Goal: Information Seeking & Learning: Compare options

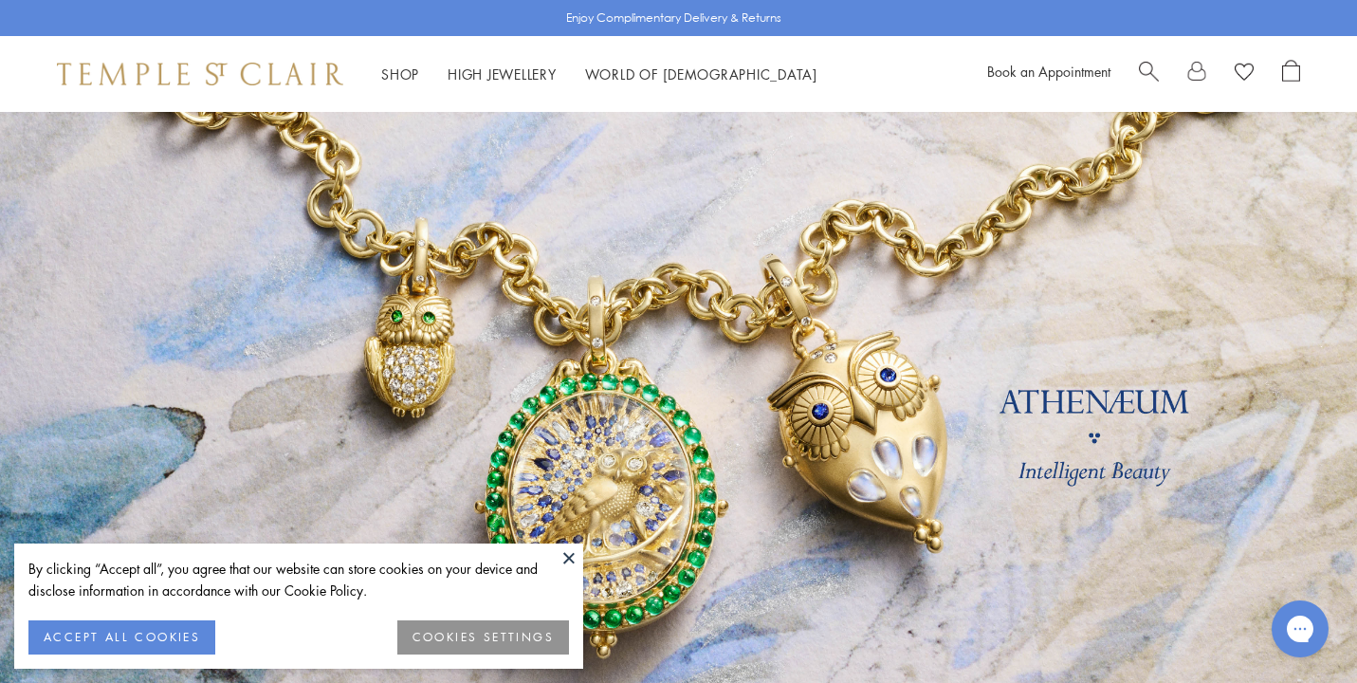
click at [84, 636] on button "ACCEPT ALL COOKIES" at bounding box center [121, 637] width 187 height 34
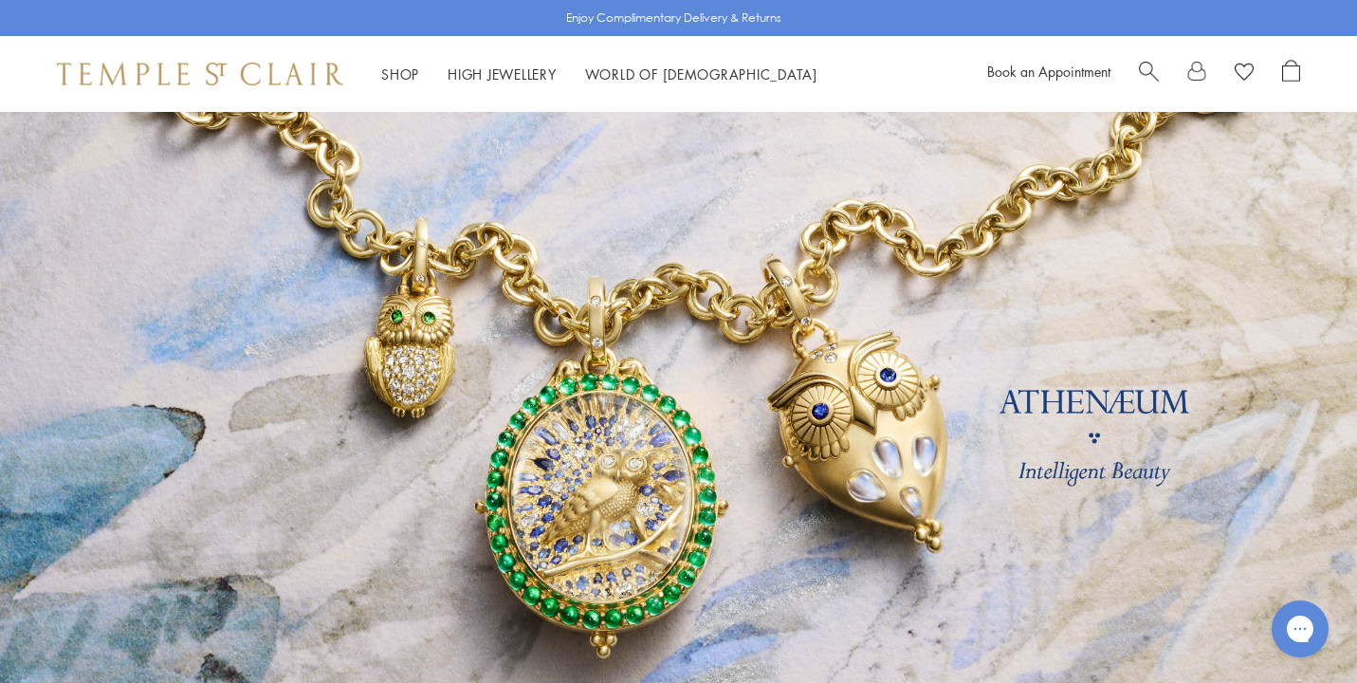
scroll to position [44, 0]
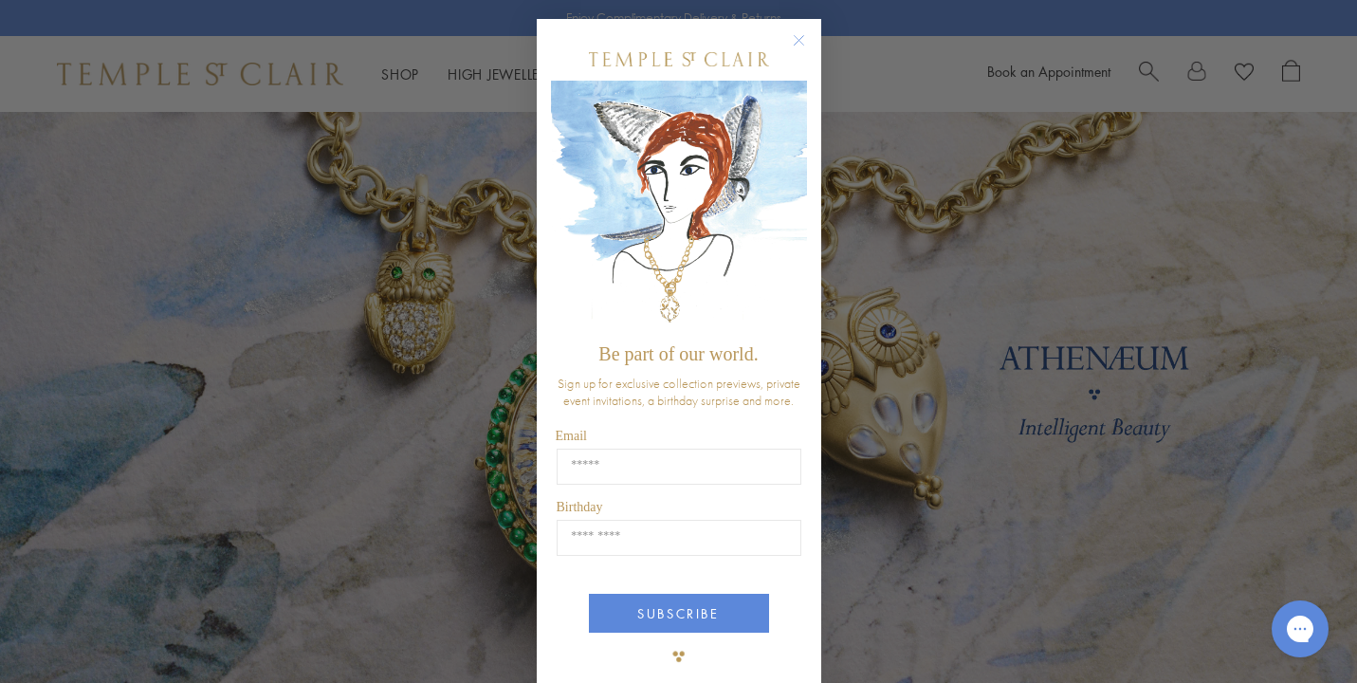
click at [796, 36] on circle "Close dialog" at bounding box center [798, 40] width 23 height 23
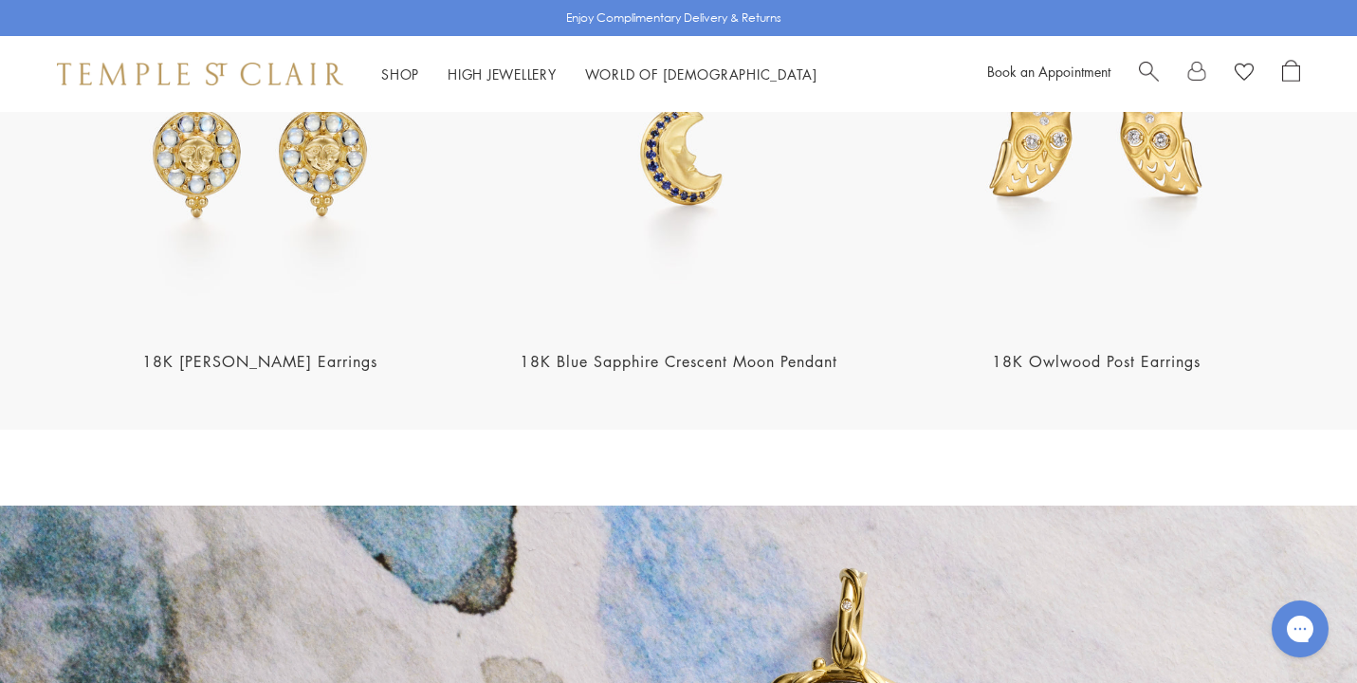
scroll to position [2619, 0]
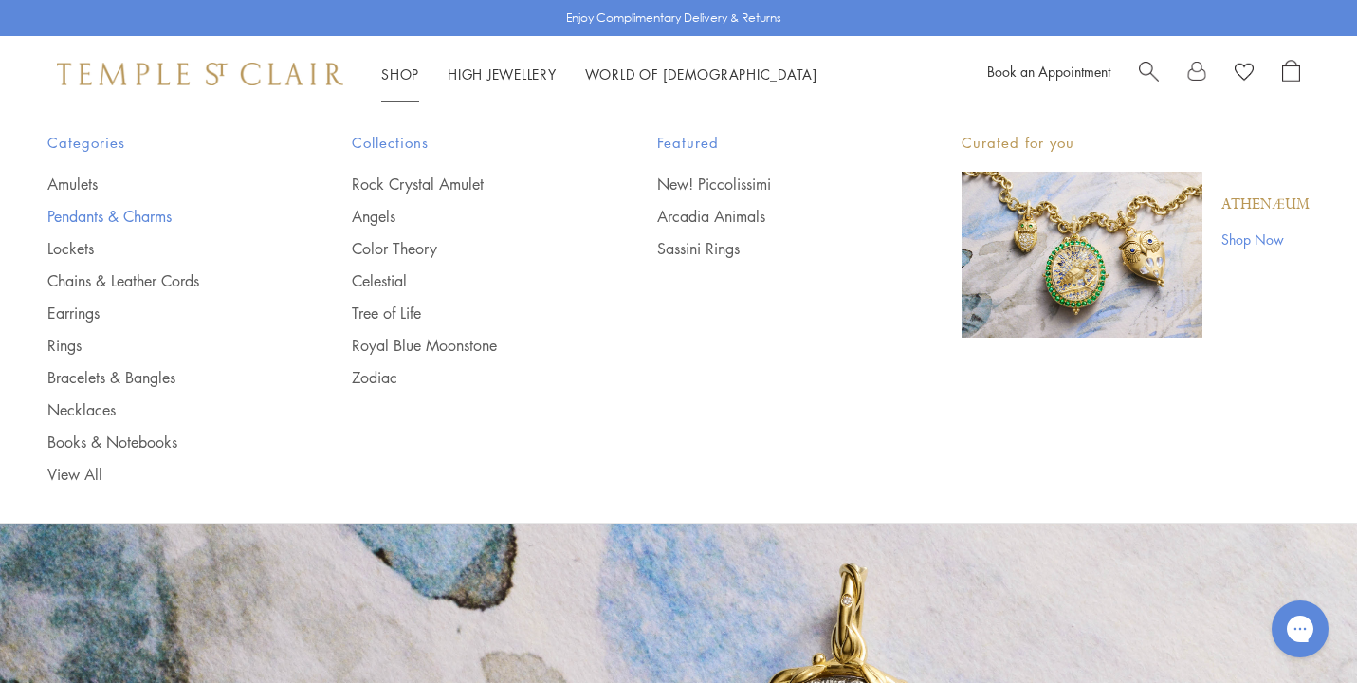
click at [141, 213] on link "Pendants & Charms" at bounding box center [161, 216] width 229 height 21
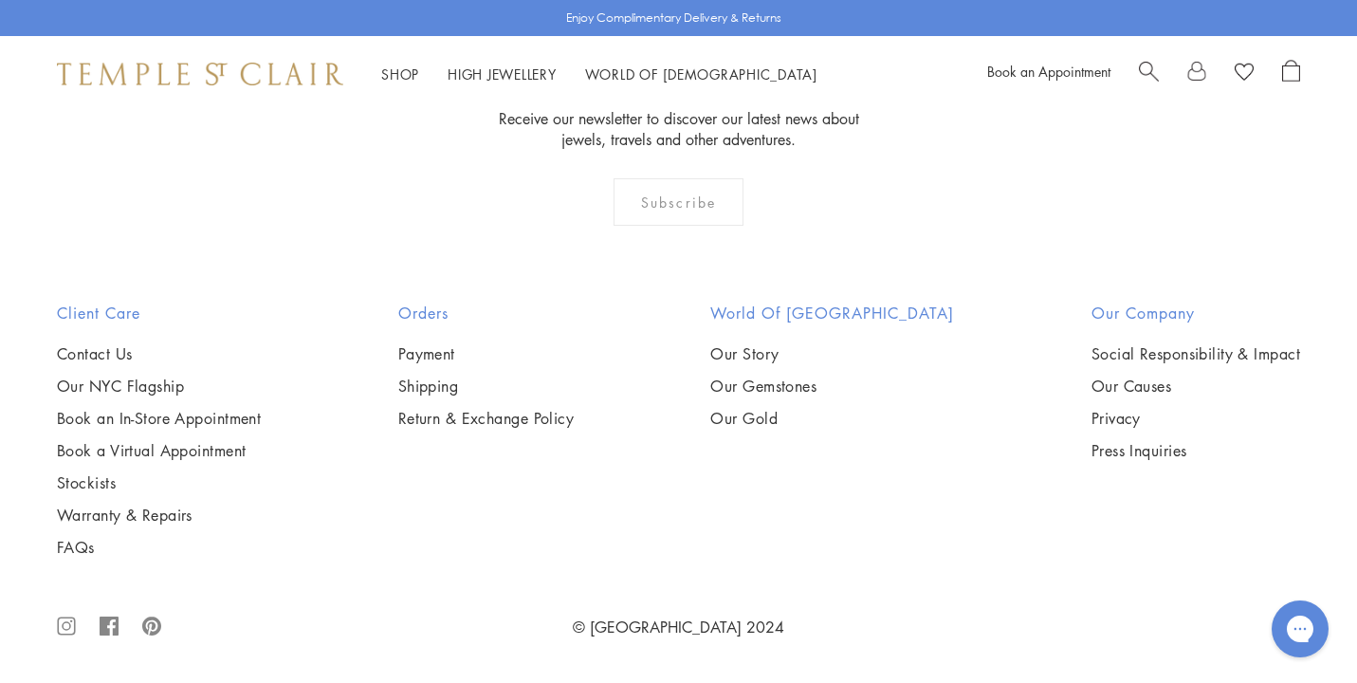
scroll to position [11800, 0]
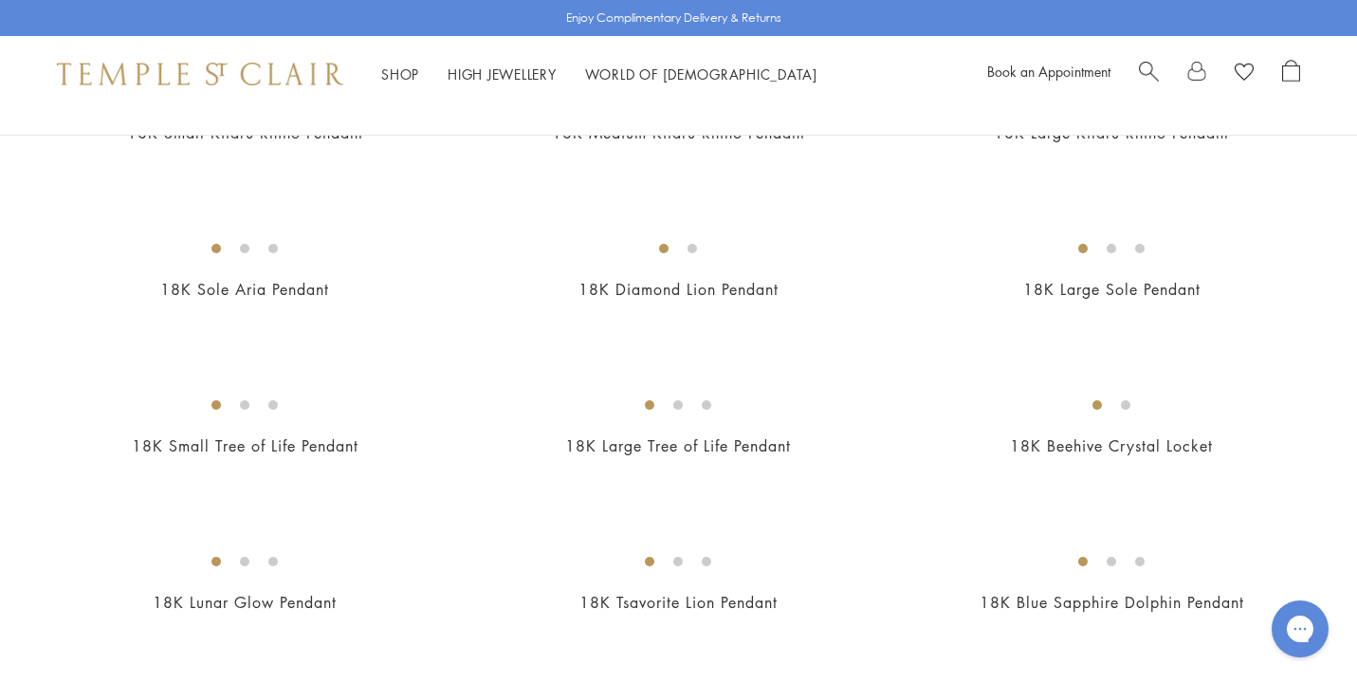
scroll to position [2316, 0]
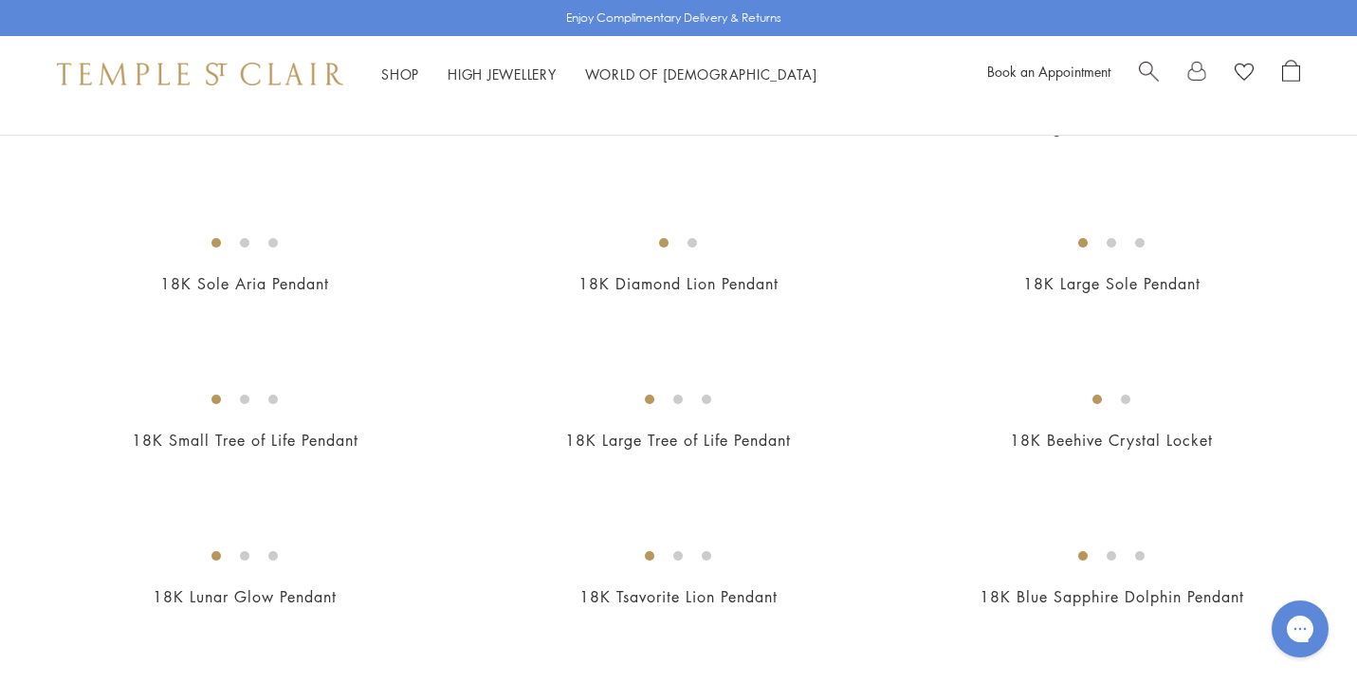
click at [0, 0] on img at bounding box center [0, 0] width 0 height 0
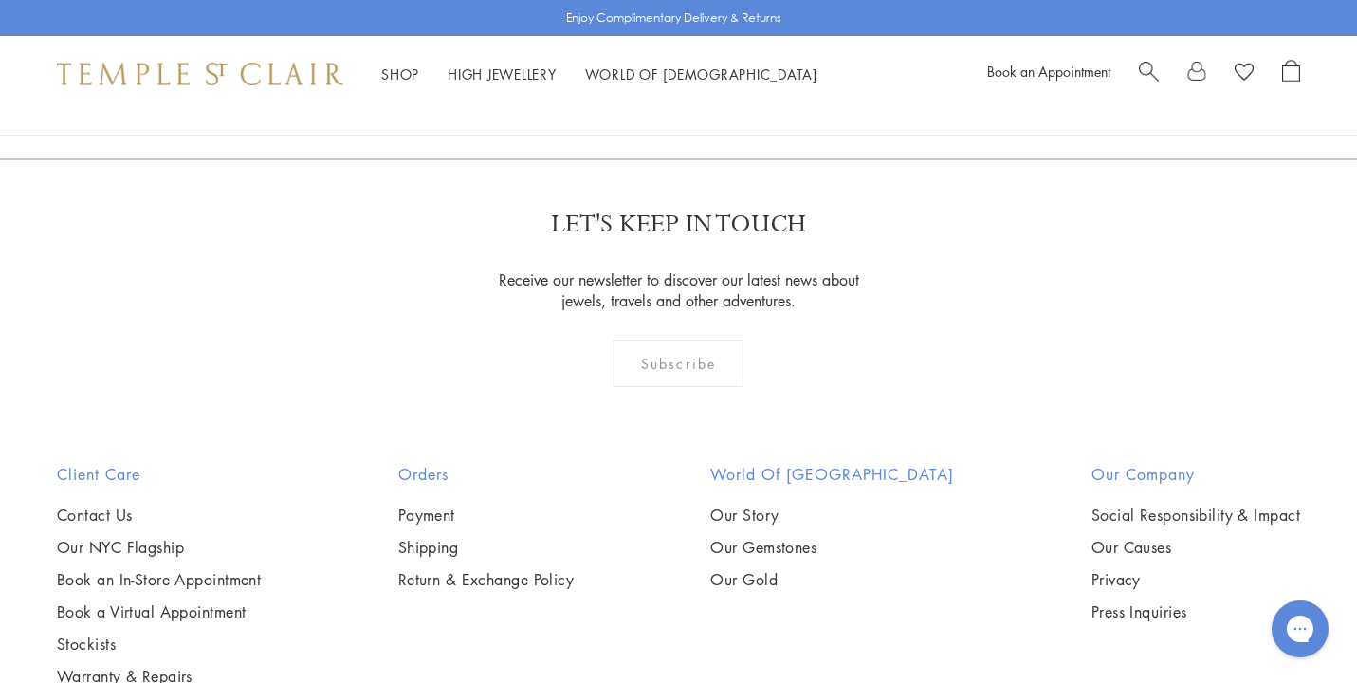
scroll to position [3350, 0]
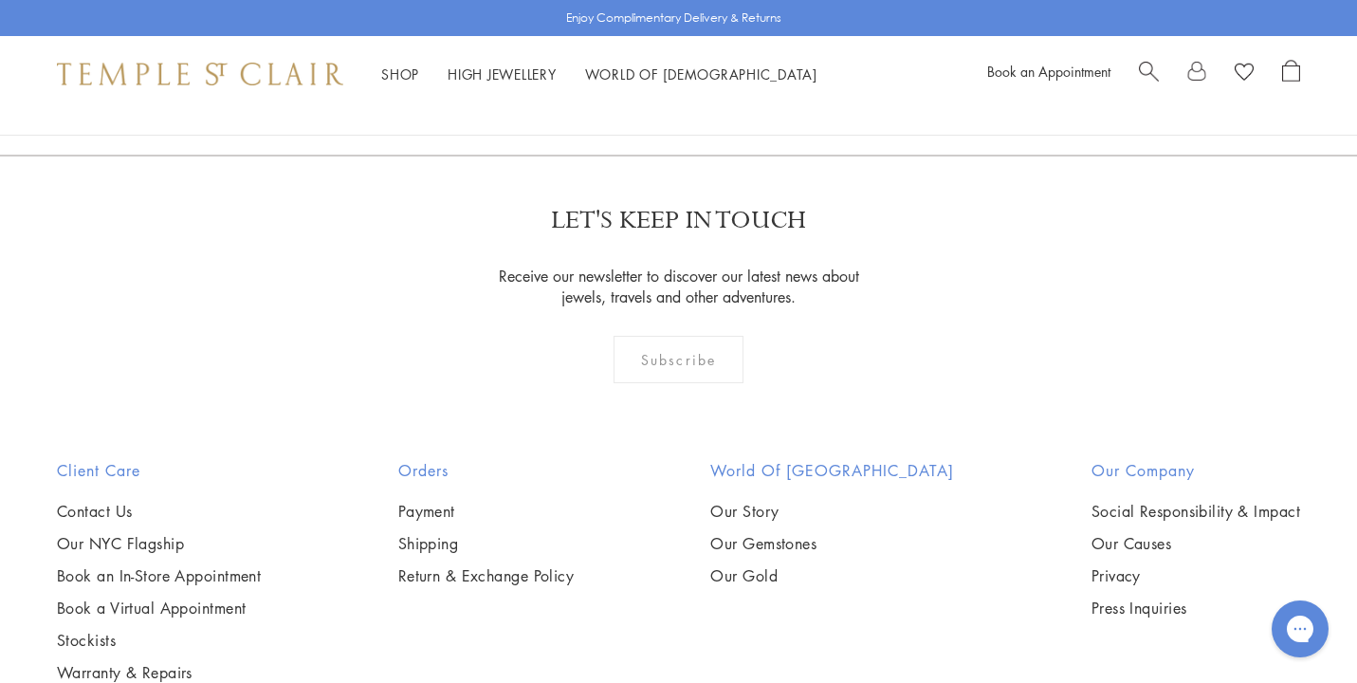
click at [0, 0] on img at bounding box center [0, 0] width 0 height 0
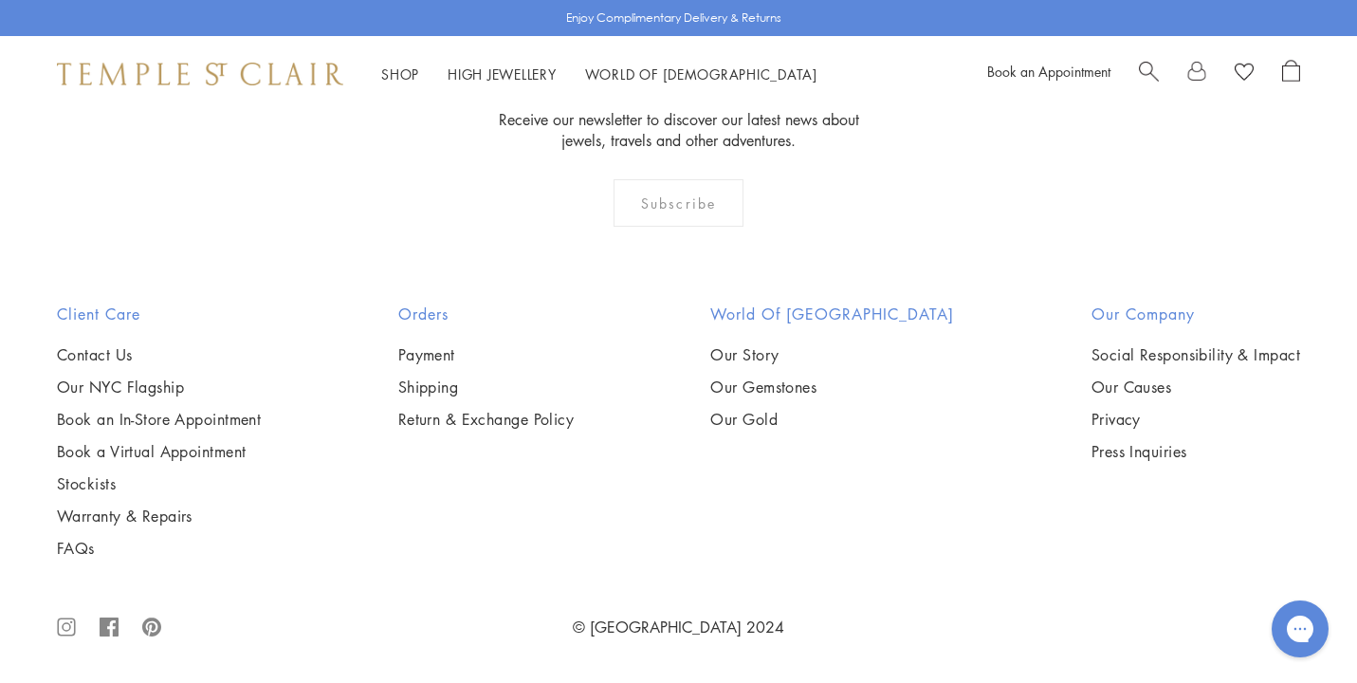
scroll to position [3840, 0]
click at [0, 0] on img at bounding box center [0, 0] width 0 height 0
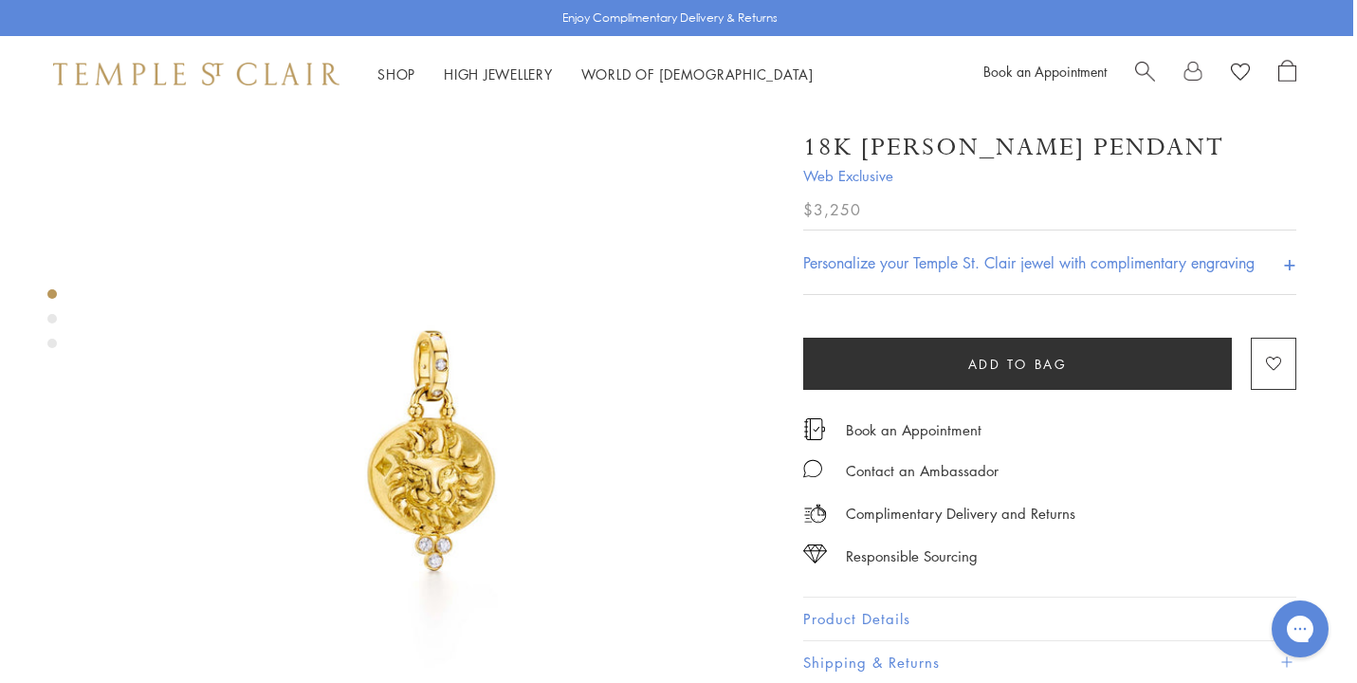
scroll to position [0, 4]
click at [460, 454] on img at bounding box center [433, 454] width 684 height 684
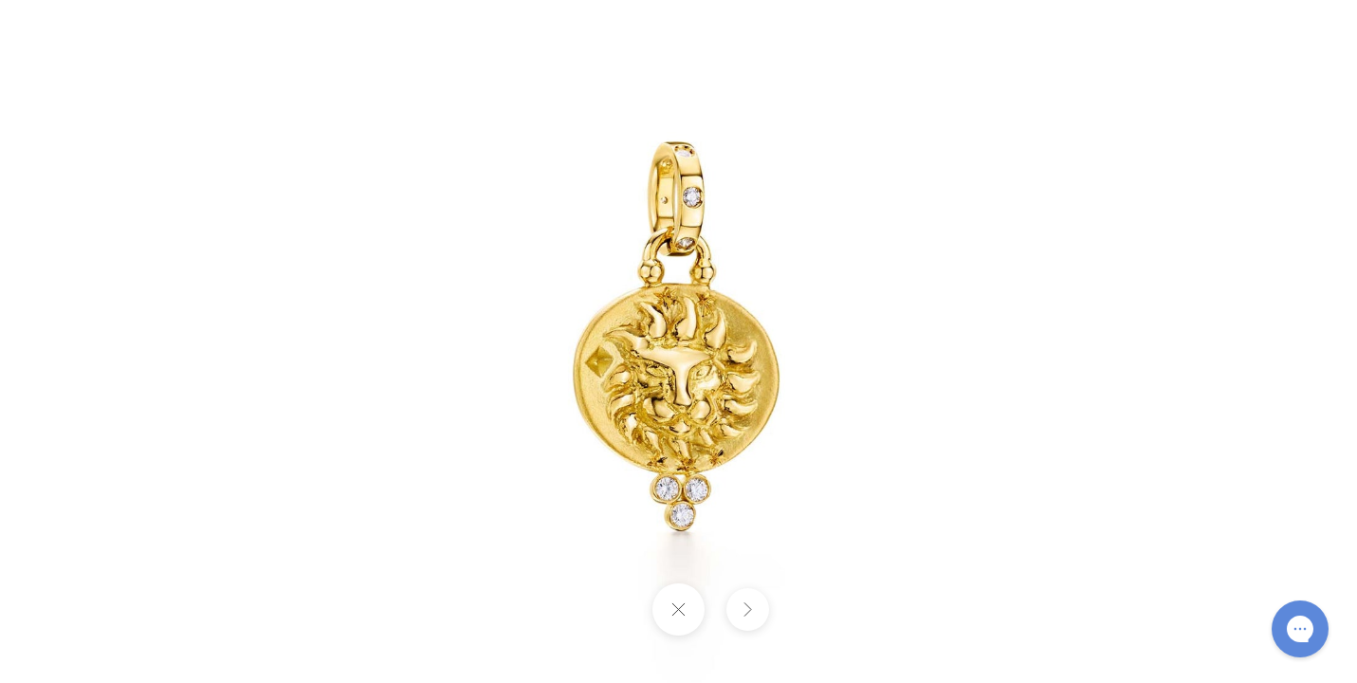
click at [757, 422] on img at bounding box center [678, 341] width 1109 height 1109
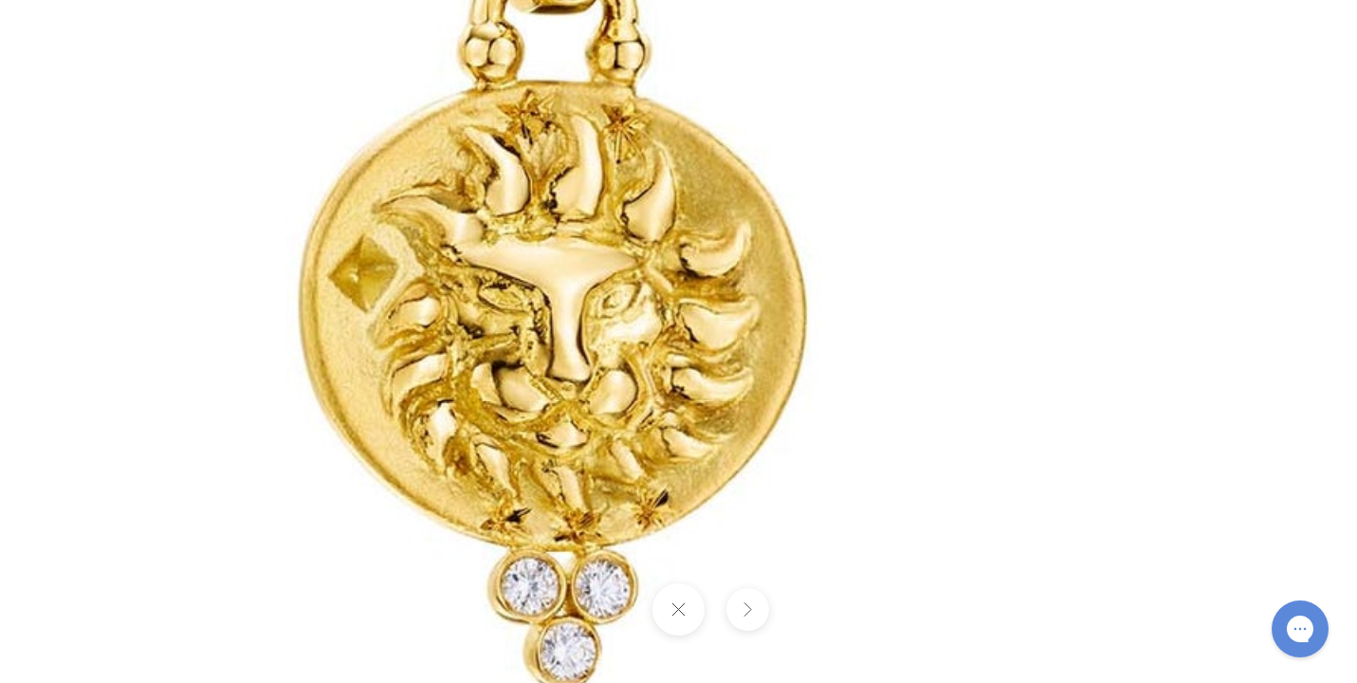
click at [1061, 326] on img at bounding box center [559, 223] width 2731 height 2731
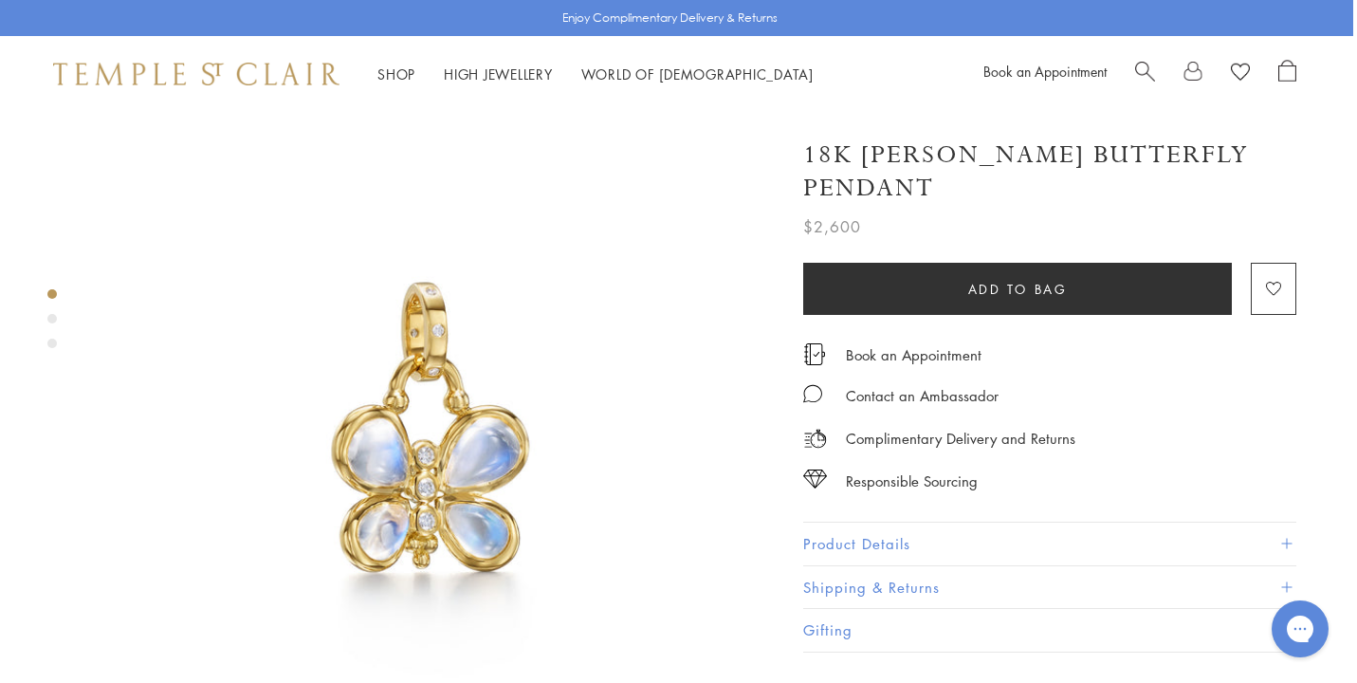
scroll to position [0, 4]
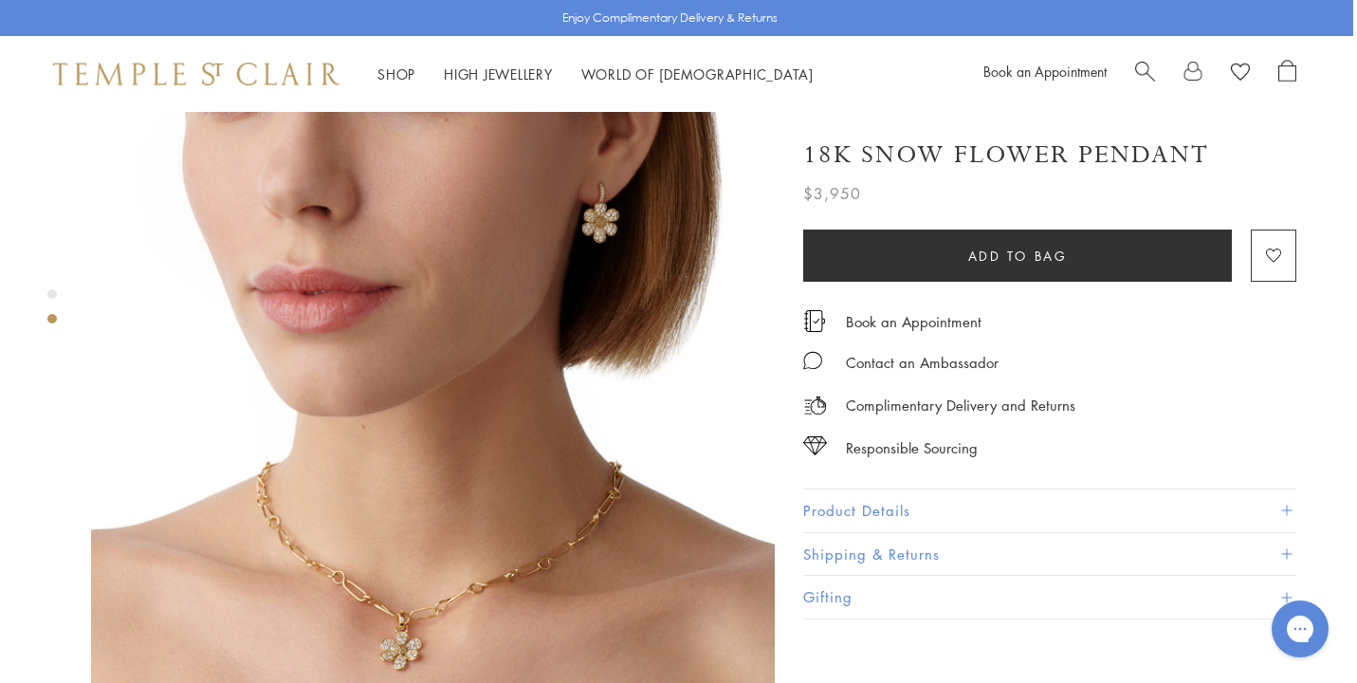
scroll to position [805, 4]
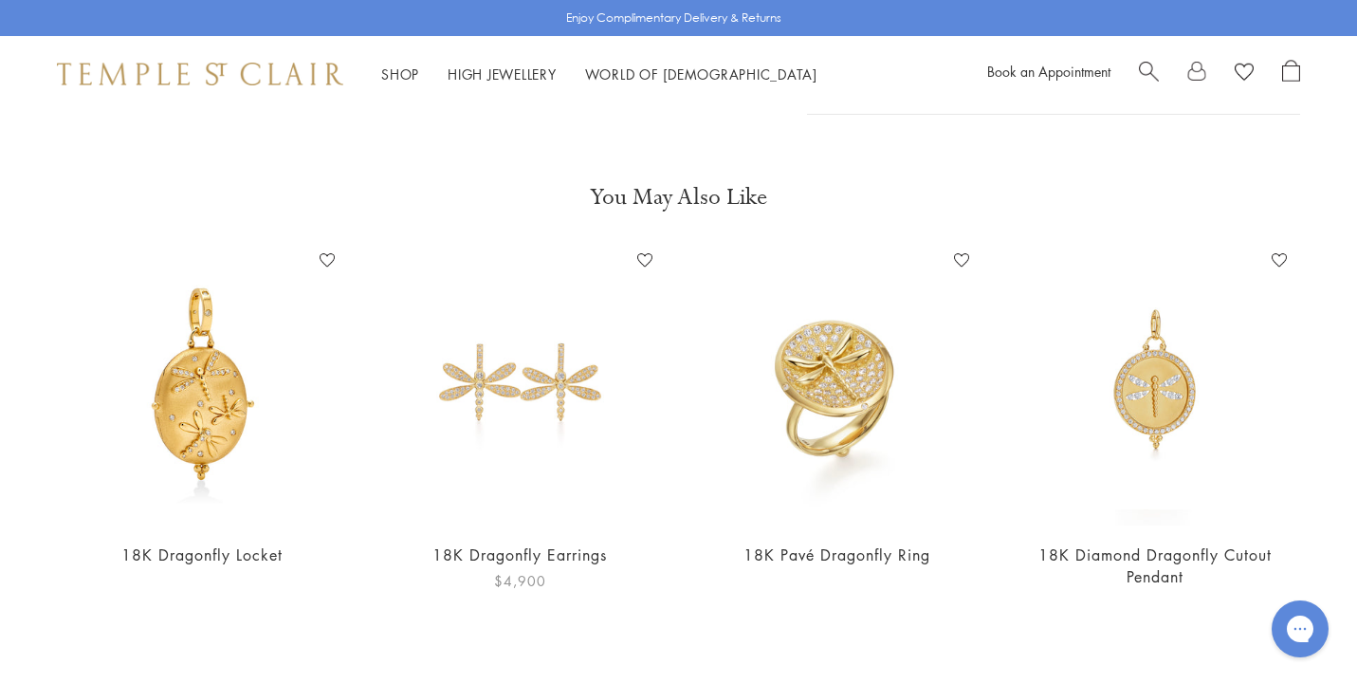
click at [563, 386] on img at bounding box center [520, 386] width 280 height 280
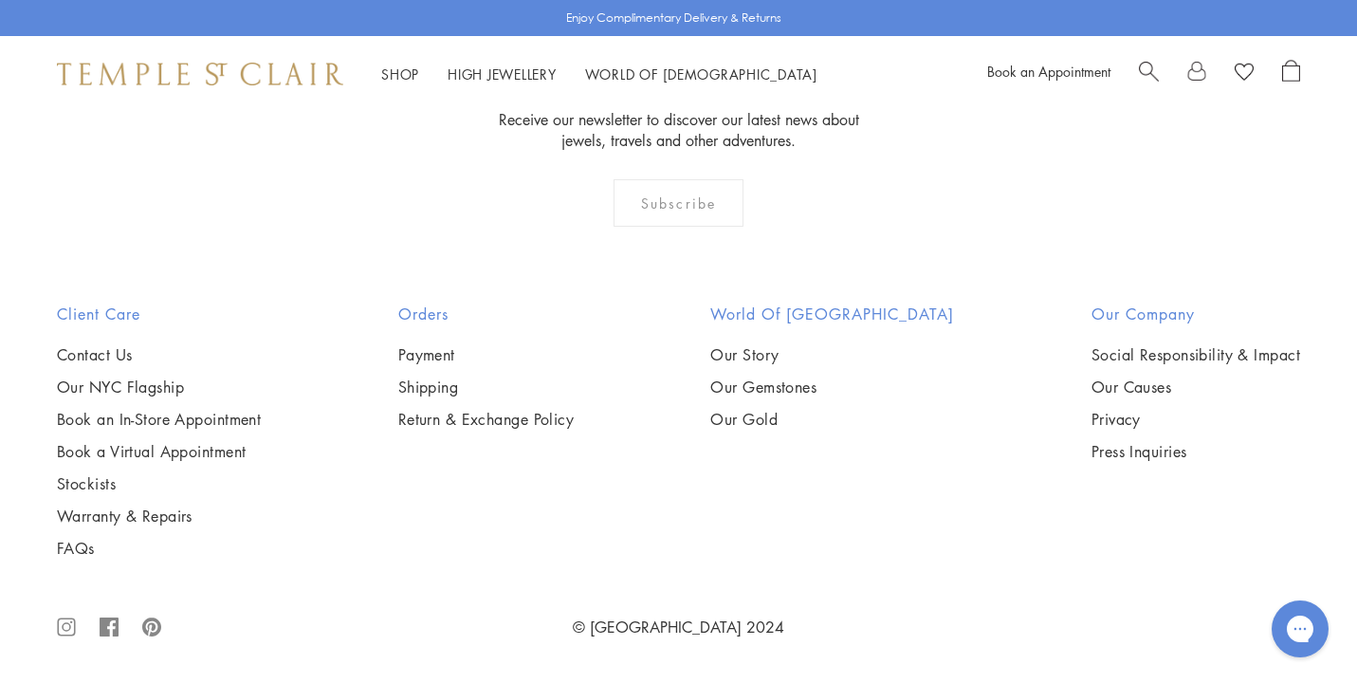
scroll to position [1528, 0]
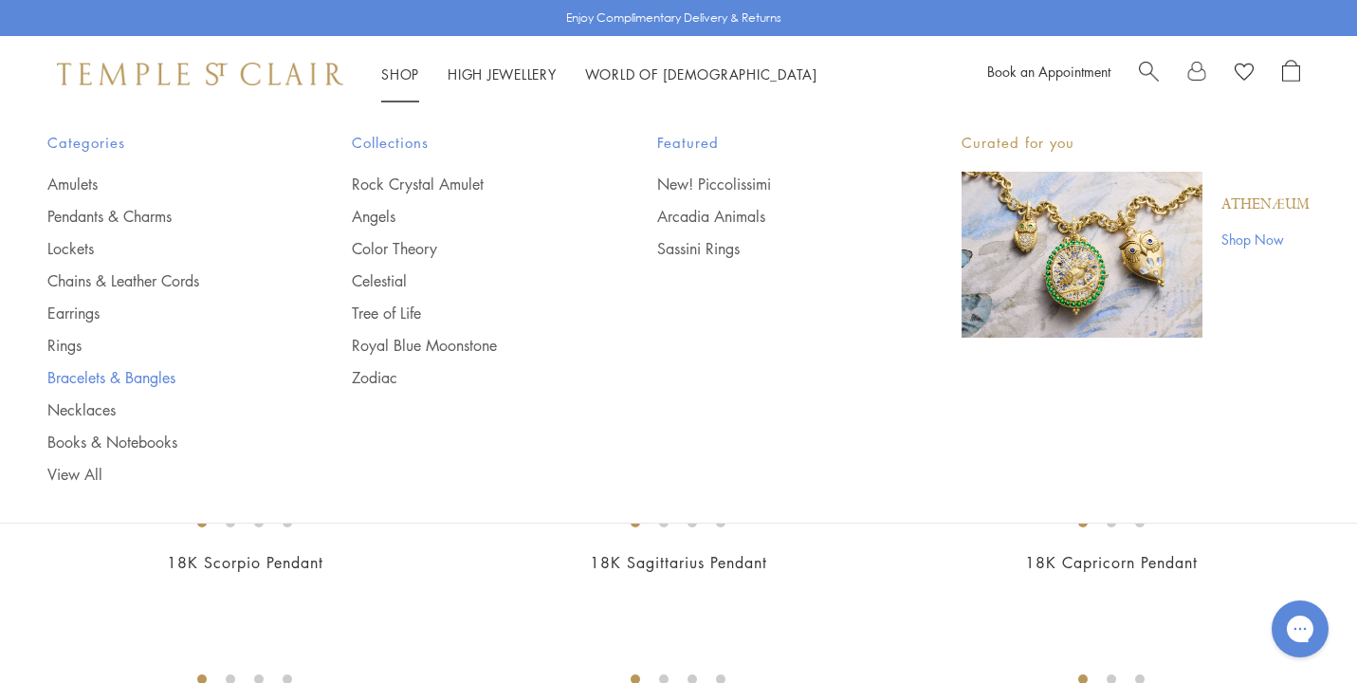
scroll to position [9, 0]
click at [127, 375] on link "Bracelets & Bangles" at bounding box center [161, 377] width 229 height 21
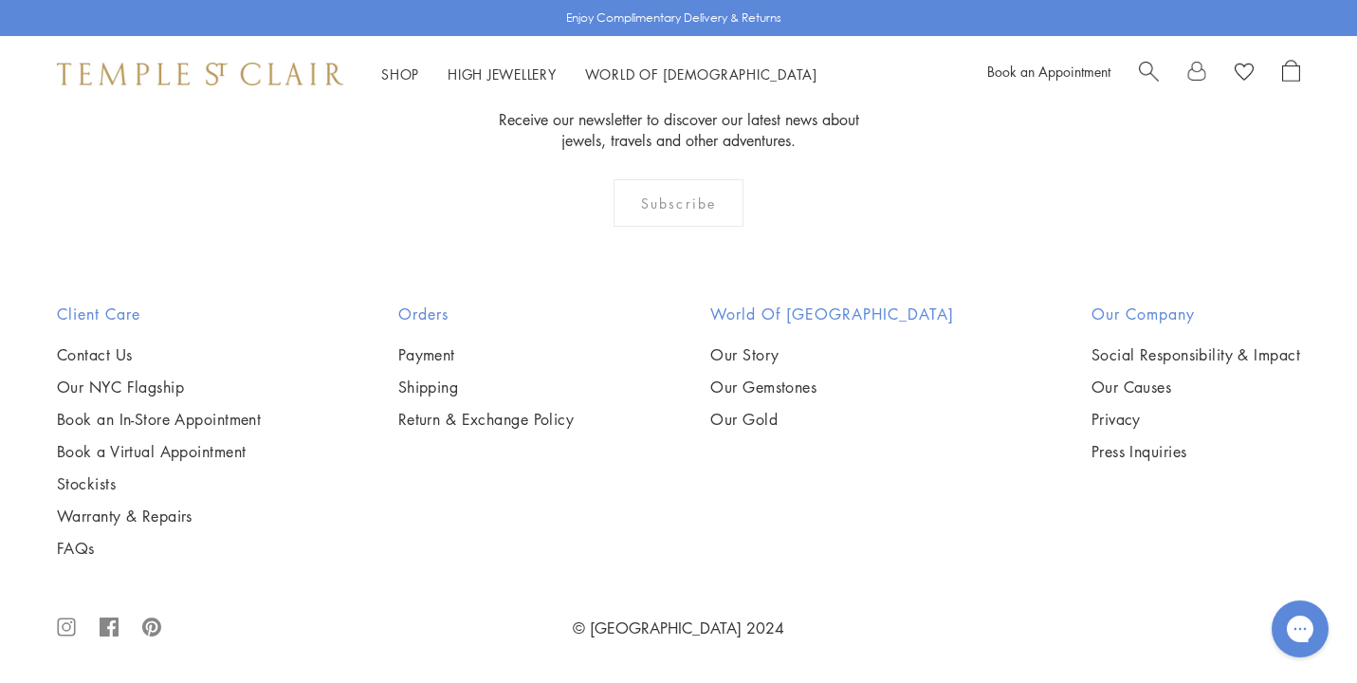
scroll to position [3317, 0]
click at [0, 0] on img at bounding box center [0, 0] width 0 height 0
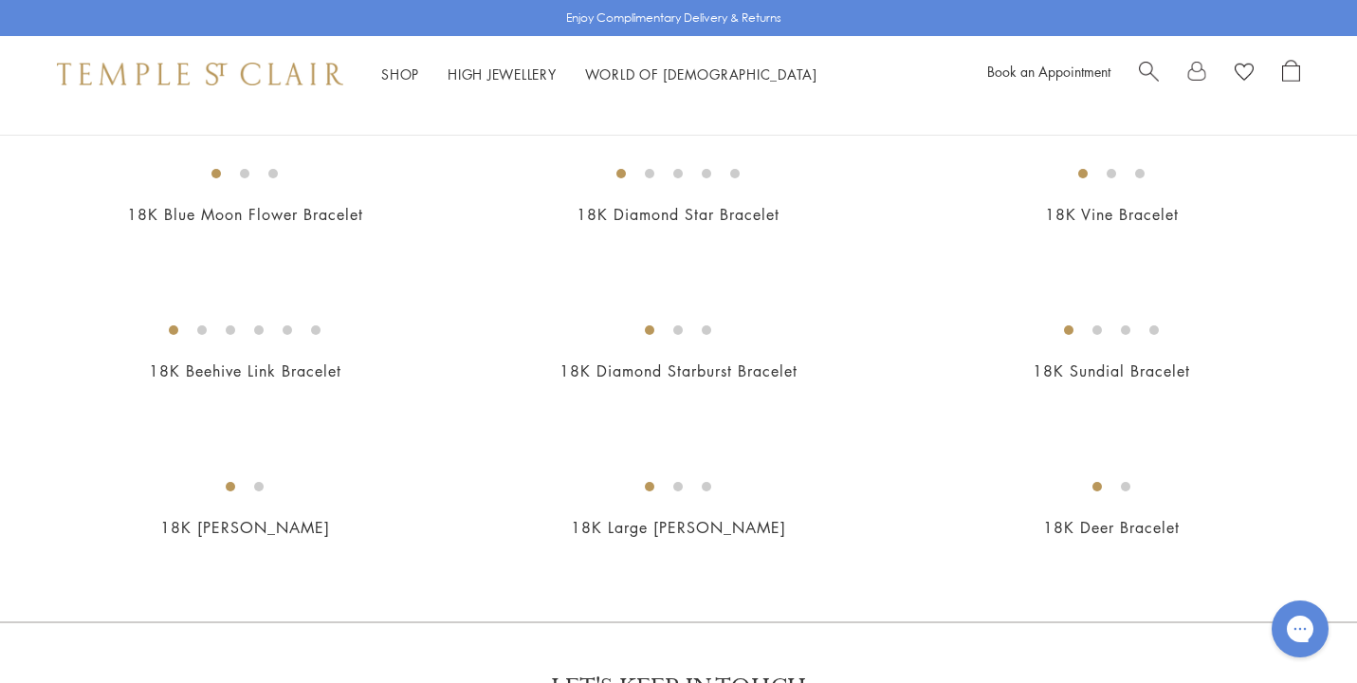
scroll to position [1762, 0]
click at [0, 0] on img at bounding box center [0, 0] width 0 height 0
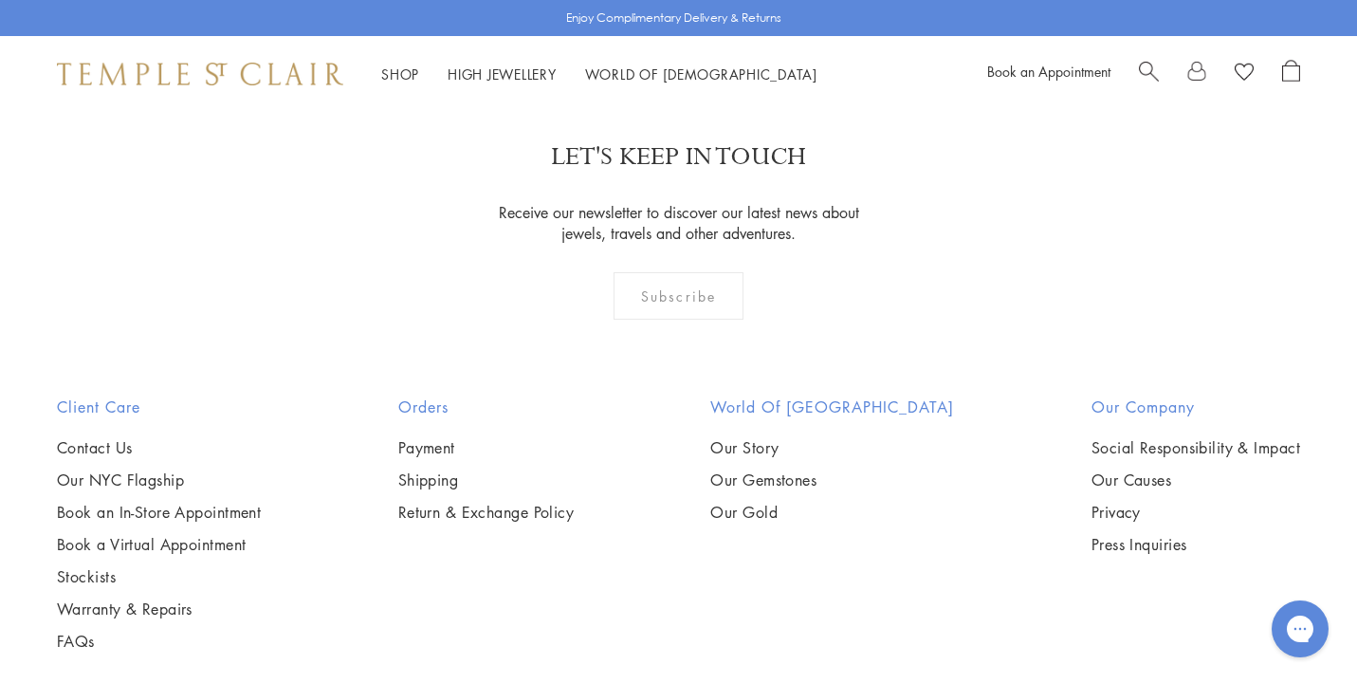
scroll to position [2291, 0]
click at [0, 0] on img at bounding box center [0, 0] width 0 height 0
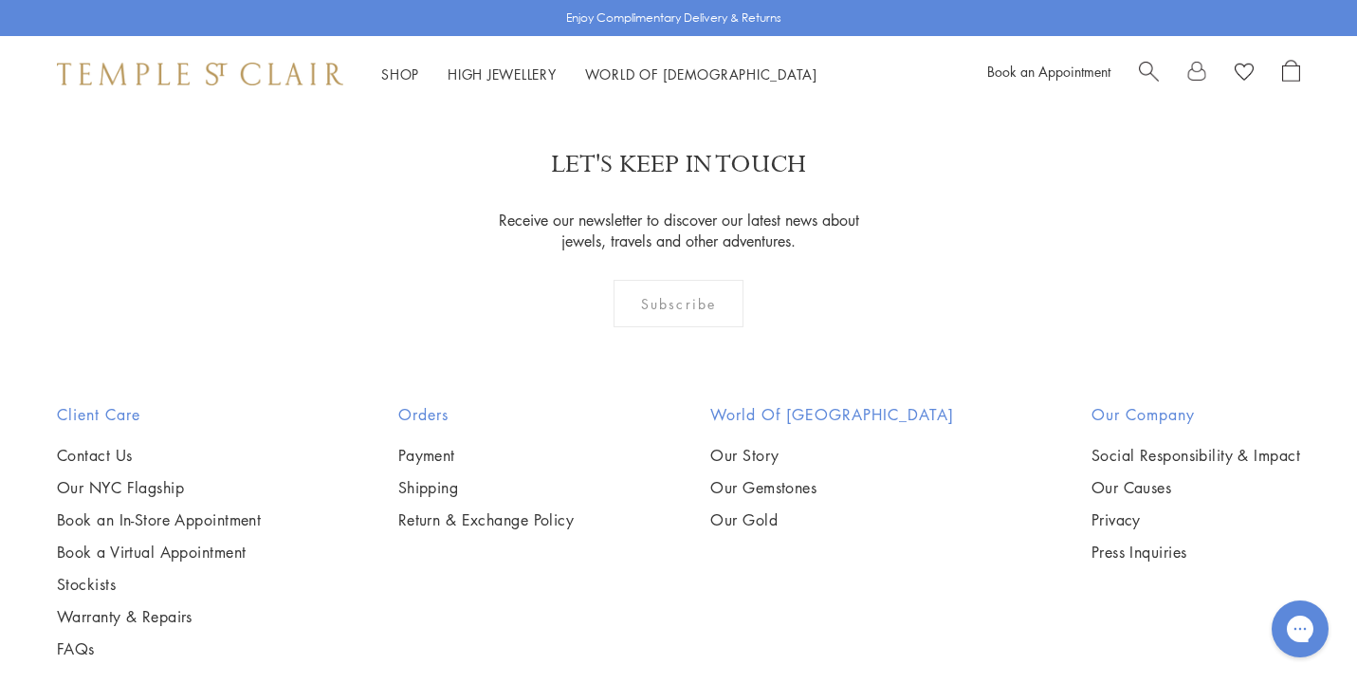
scroll to position [2280, 0]
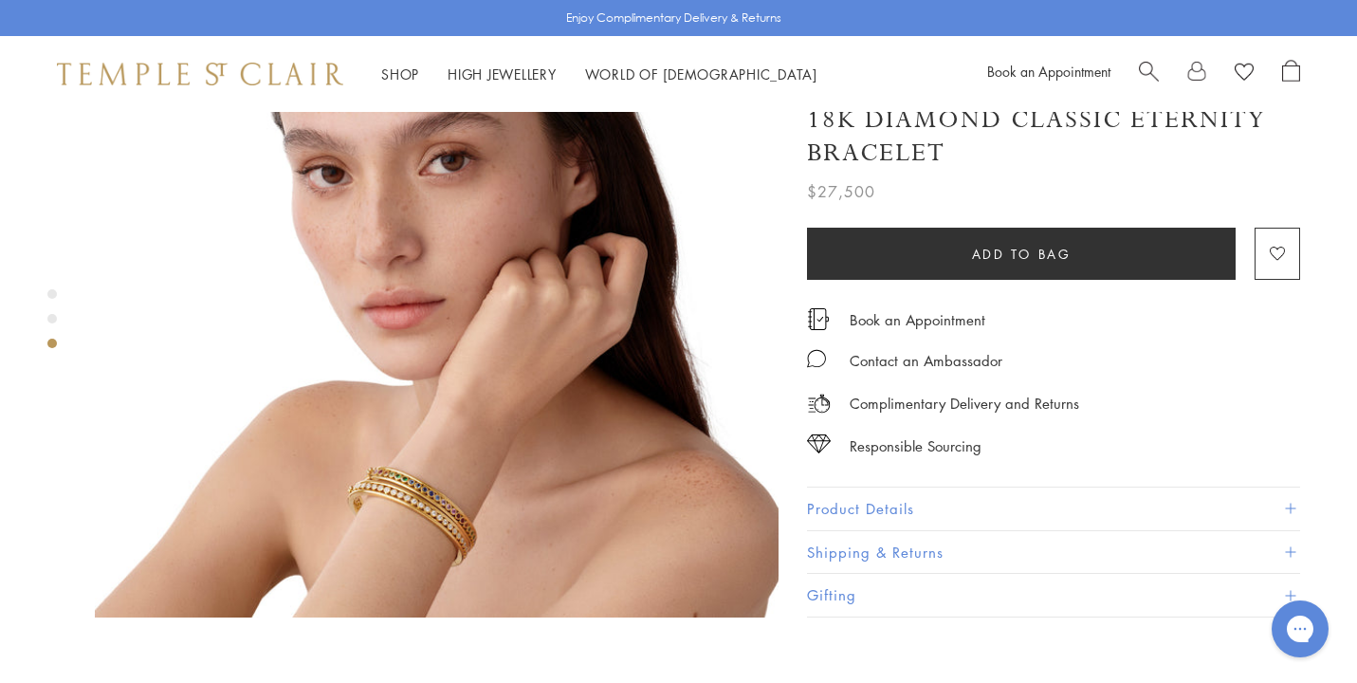
scroll to position [1606, 0]
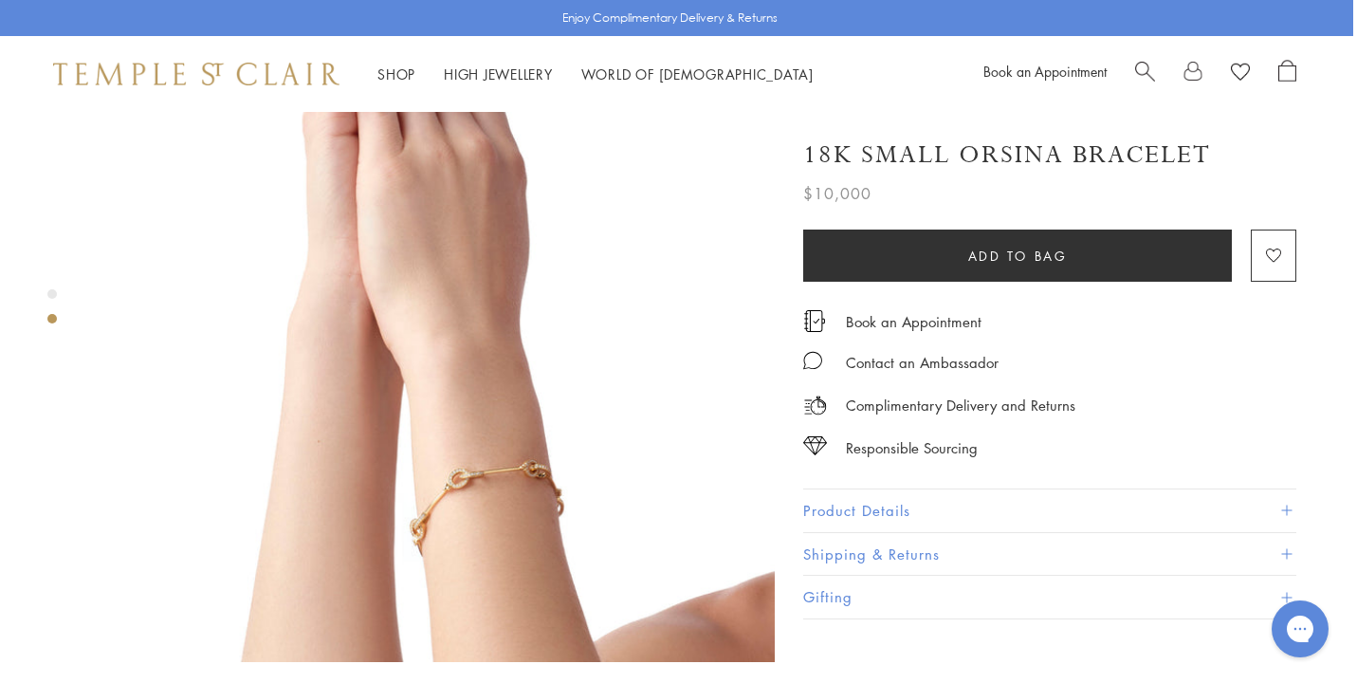
scroll to position [848, 4]
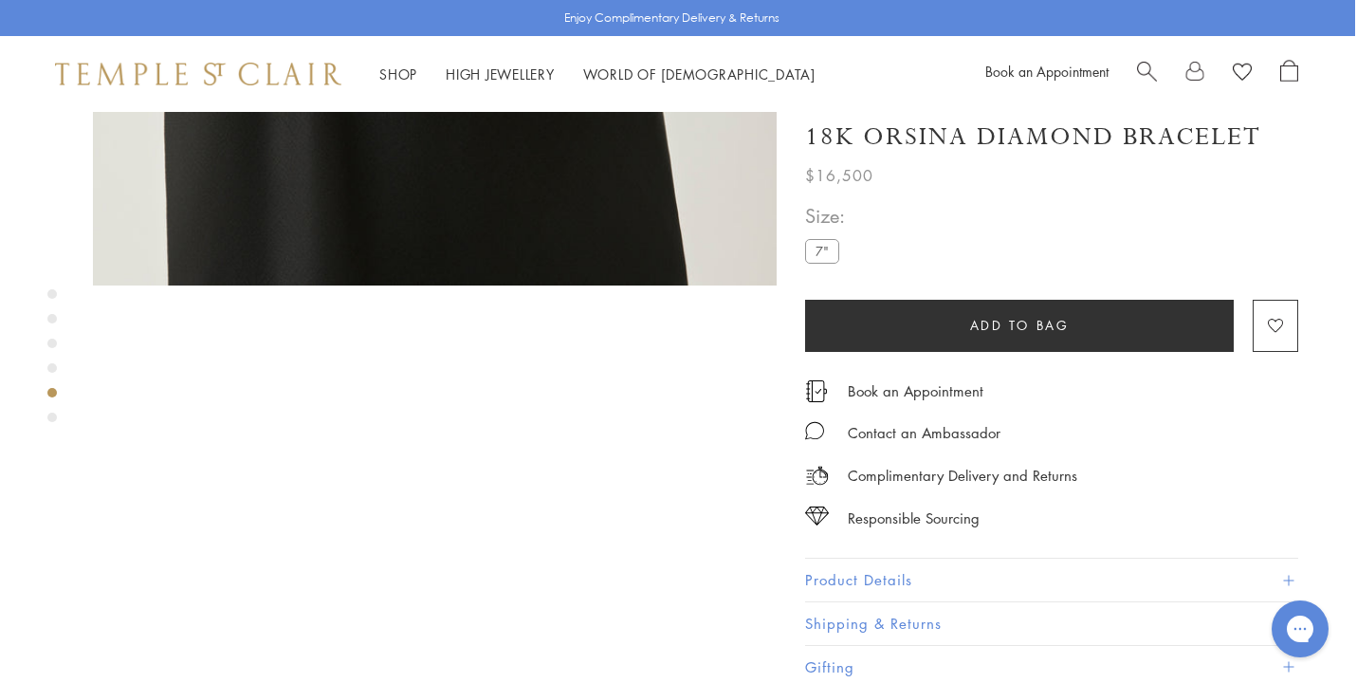
scroll to position [2688, 2]
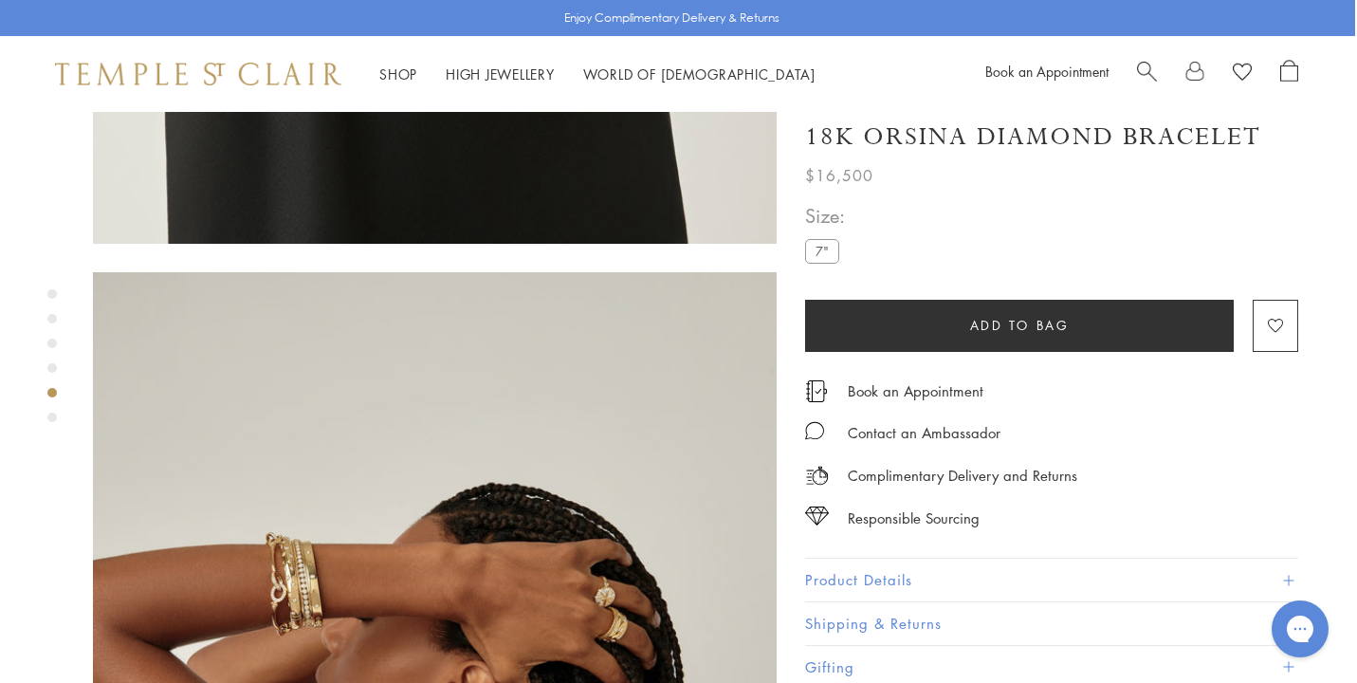
click at [287, 450] on img at bounding box center [435, 615] width 684 height 686
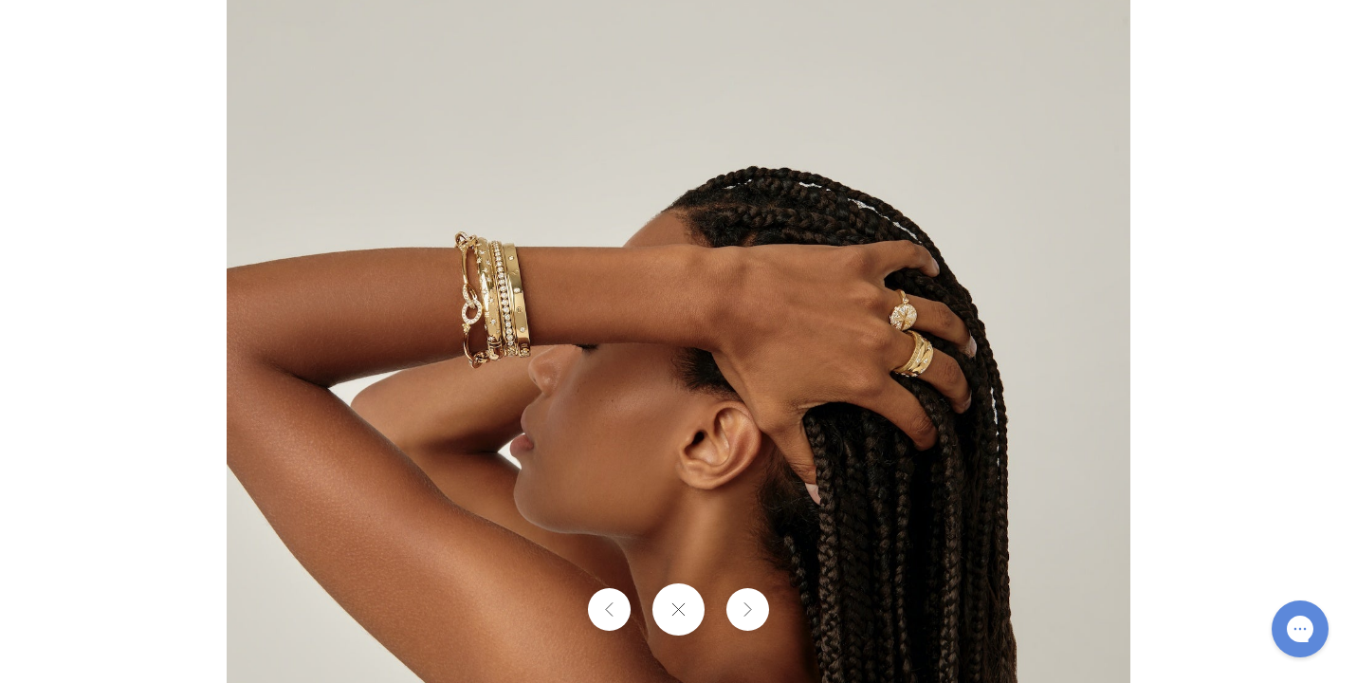
click at [510, 313] on img at bounding box center [679, 341] width 904 height 906
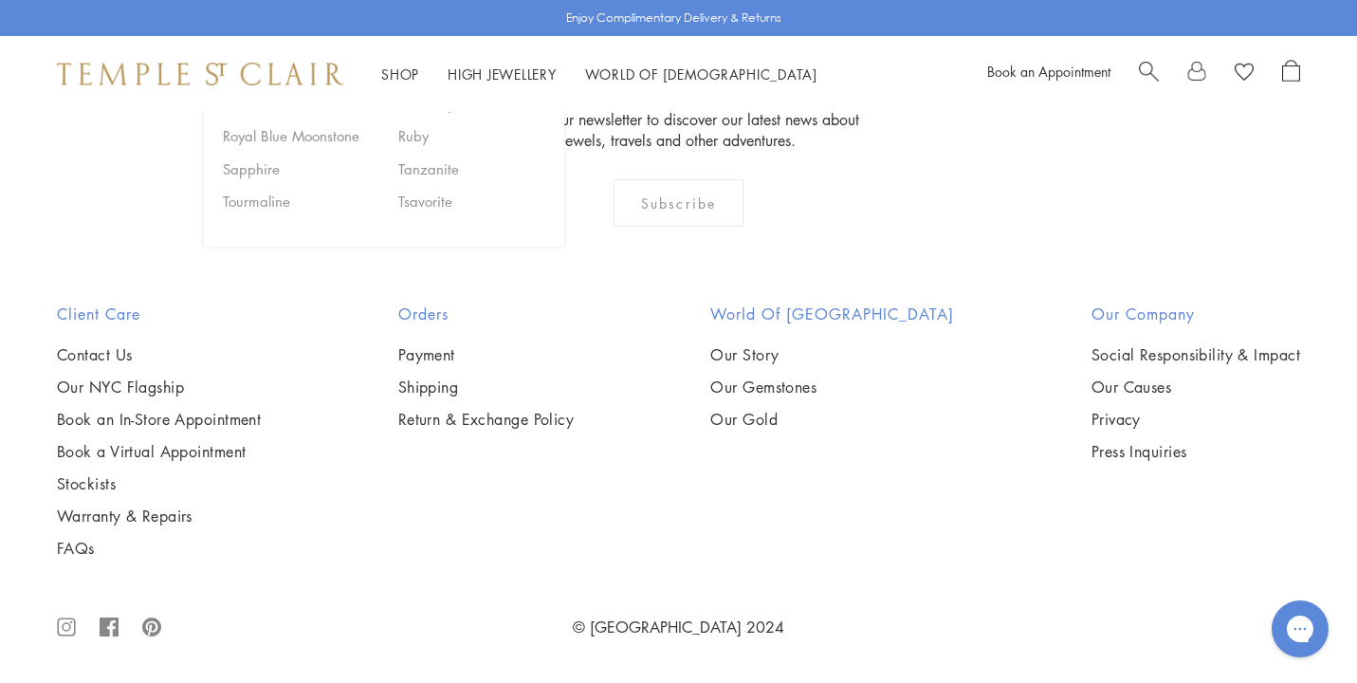
scroll to position [8515, 0]
click at [0, 0] on img at bounding box center [0, 0] width 0 height 0
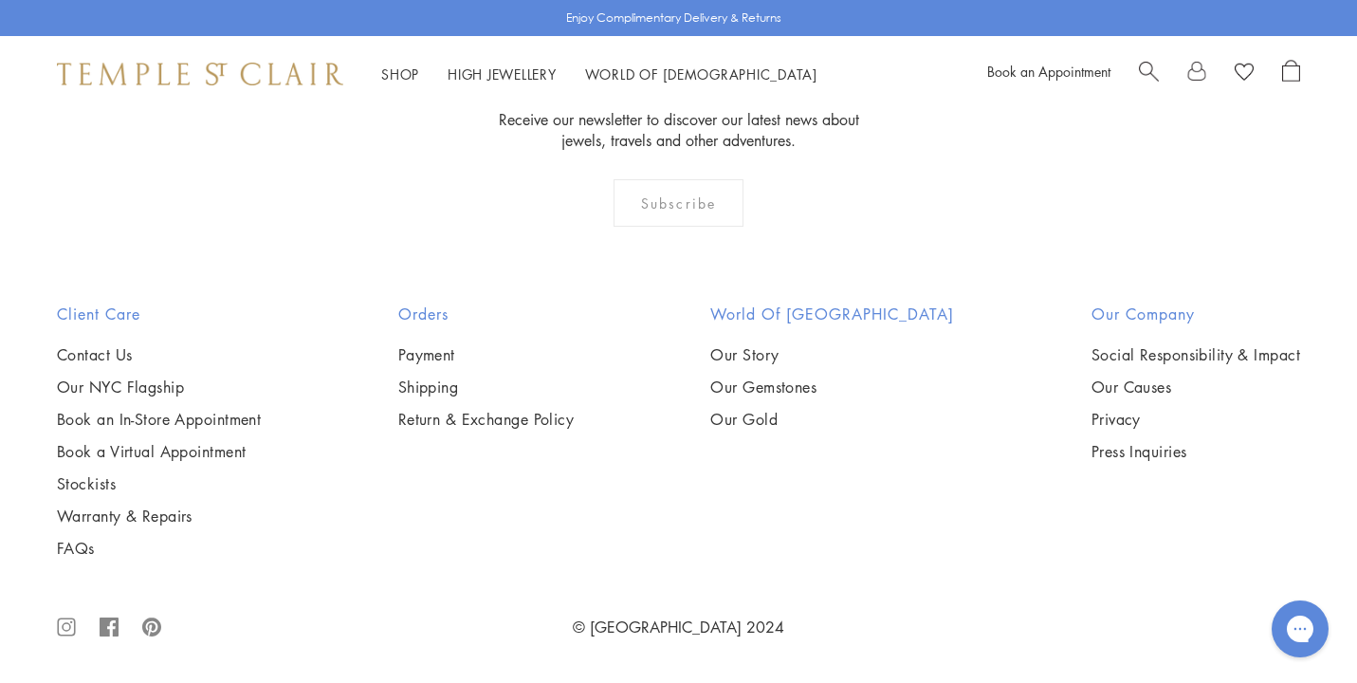
click at [0, 0] on img at bounding box center [0, 0] width 0 height 0
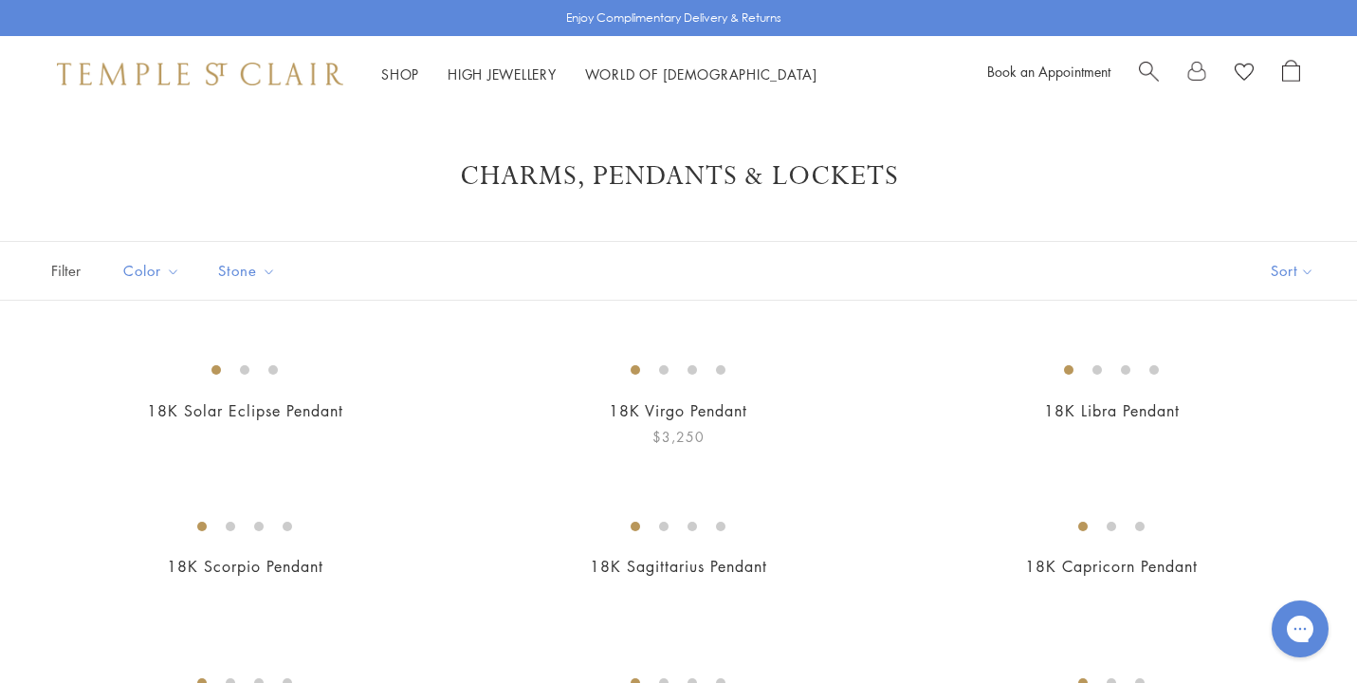
scroll to position [0, 0]
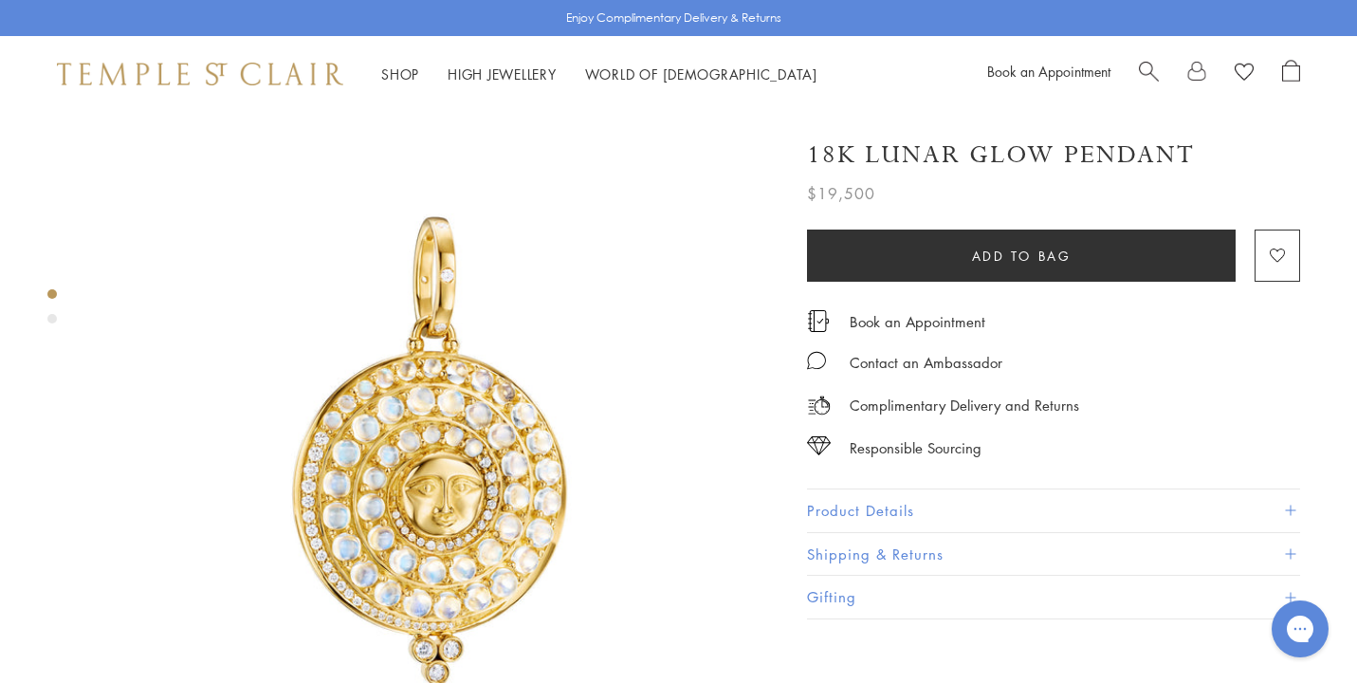
click at [470, 464] on img at bounding box center [437, 454] width 684 height 684
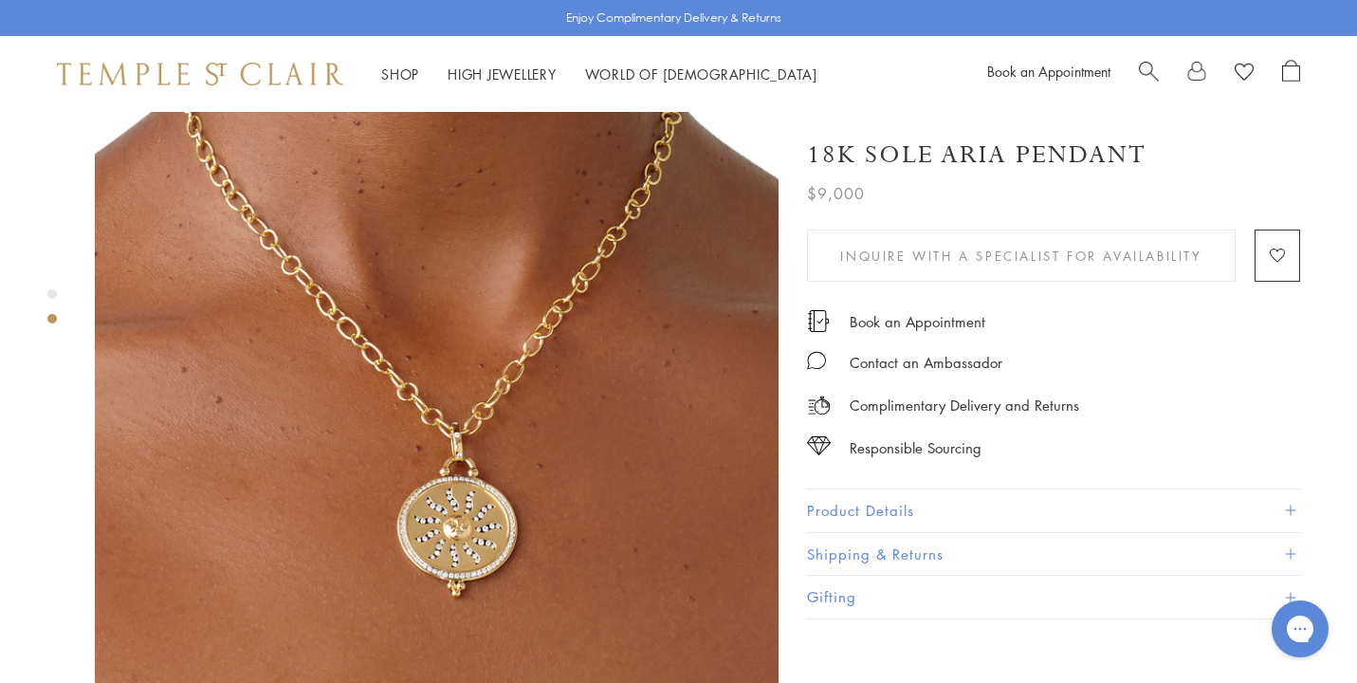
scroll to position [822, 0]
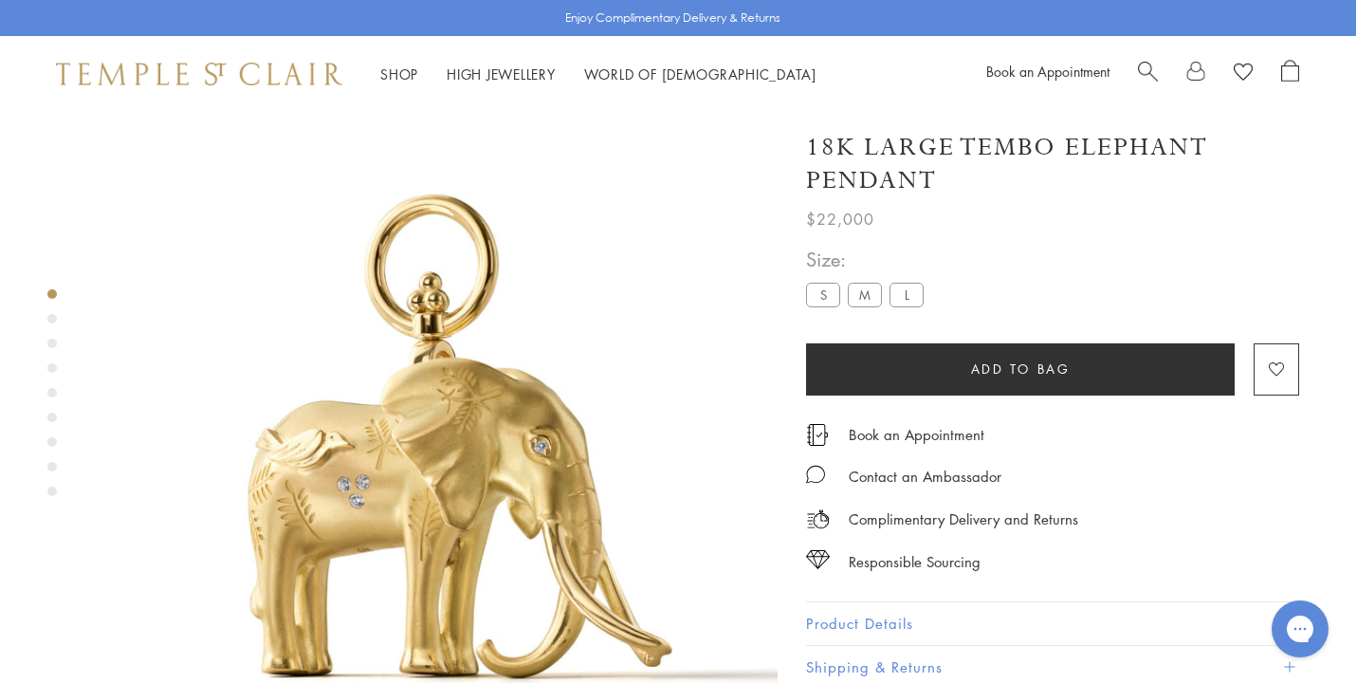
scroll to position [0, 1]
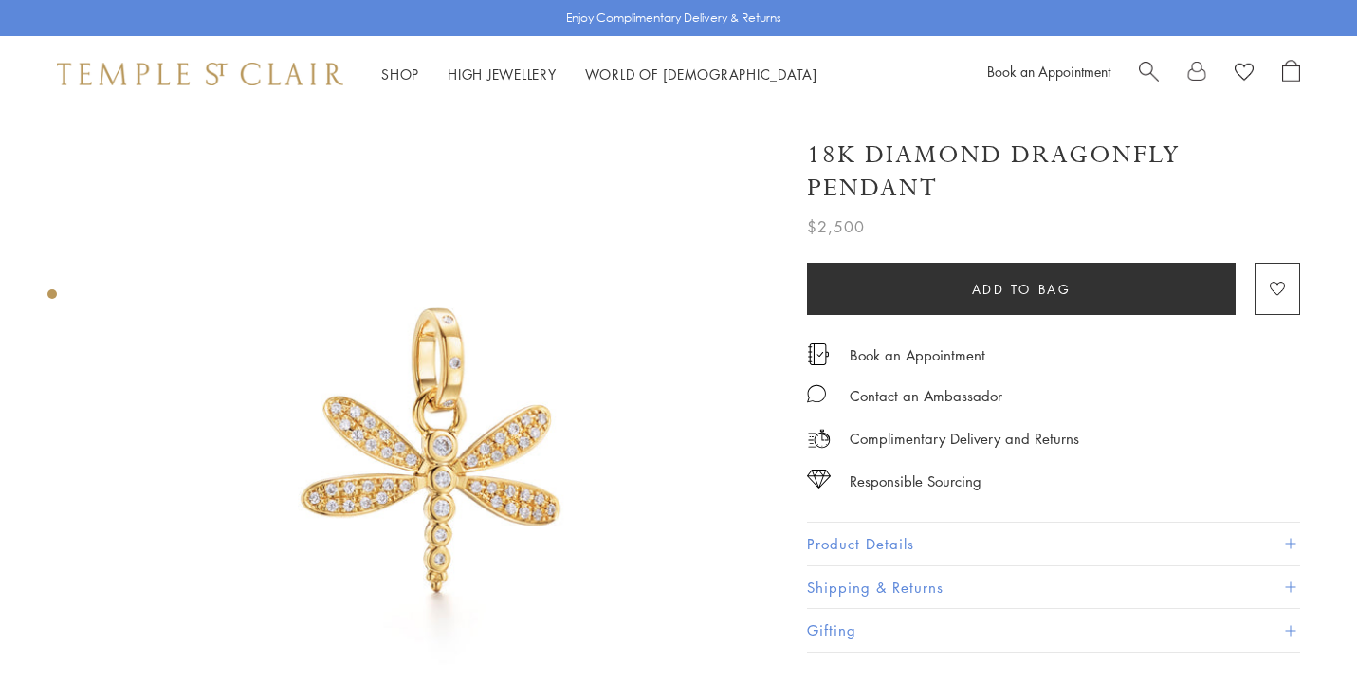
click at [940, 414] on div "Complimentary Delivery and Returns" at bounding box center [1053, 429] width 493 height 43
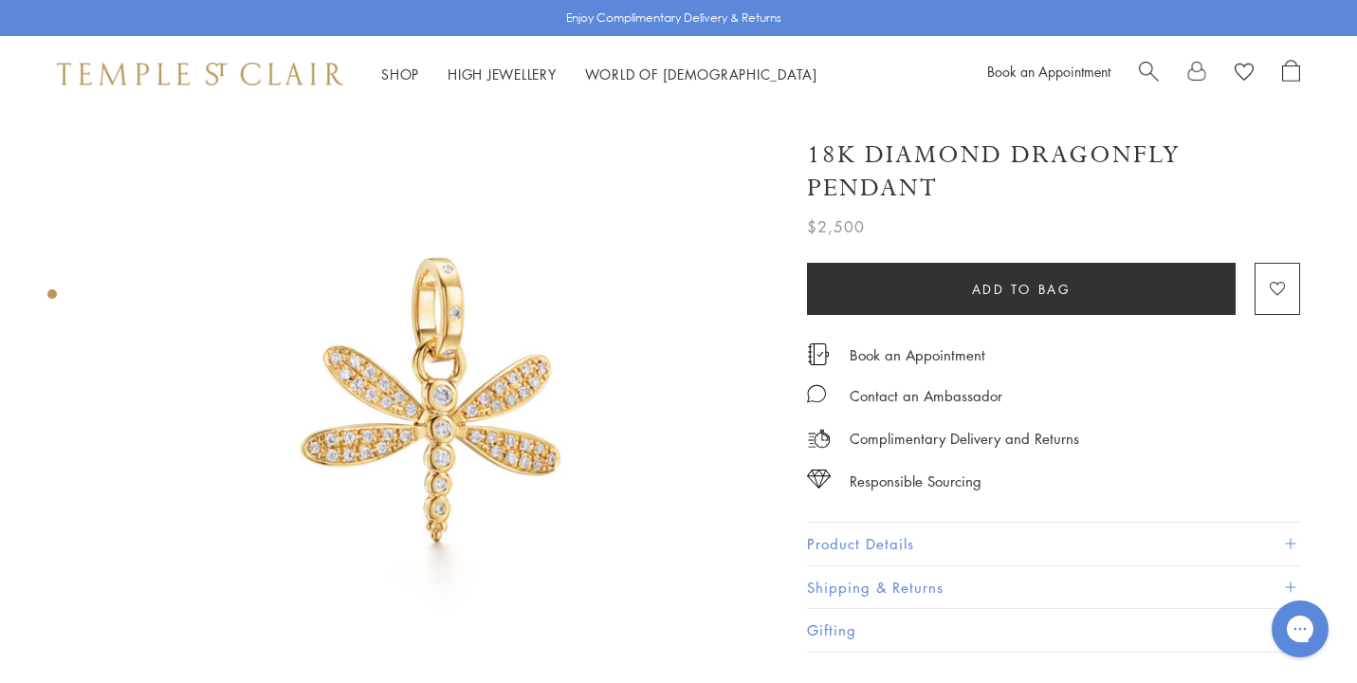
scroll to position [59, 0]
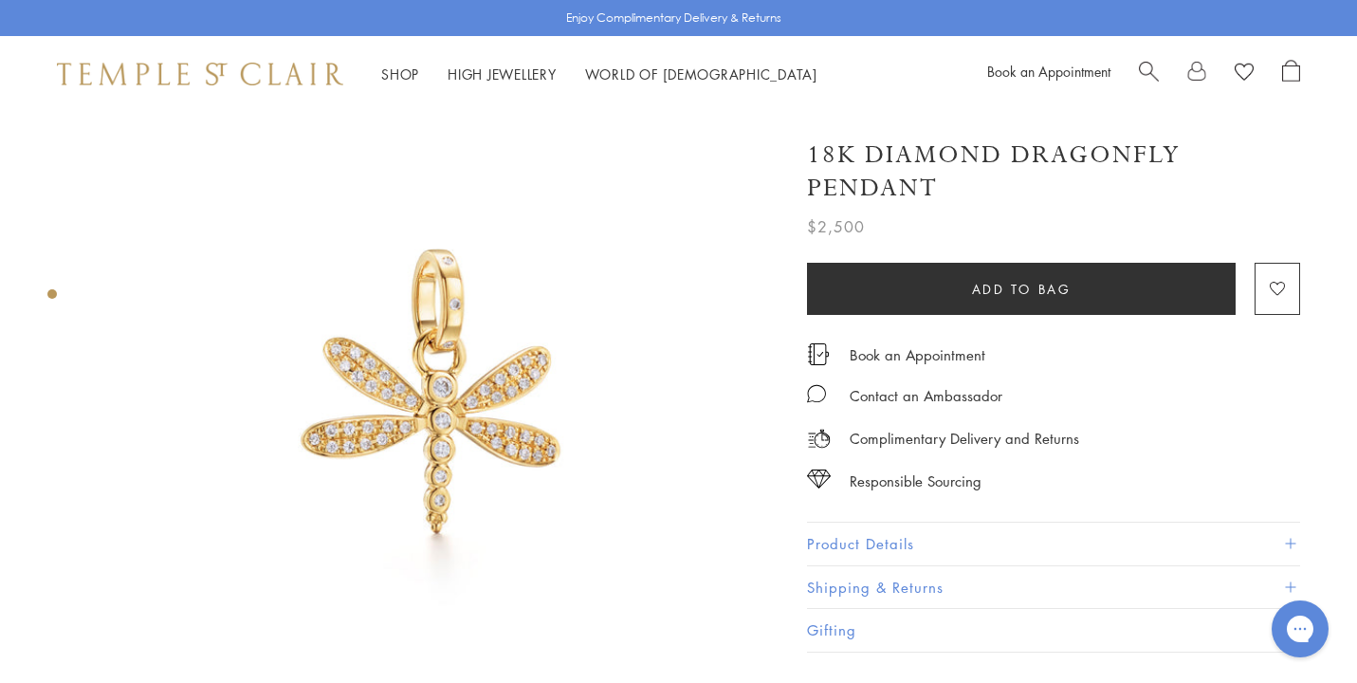
click at [882, 540] on button "Product Details" at bounding box center [1053, 543] width 493 height 43
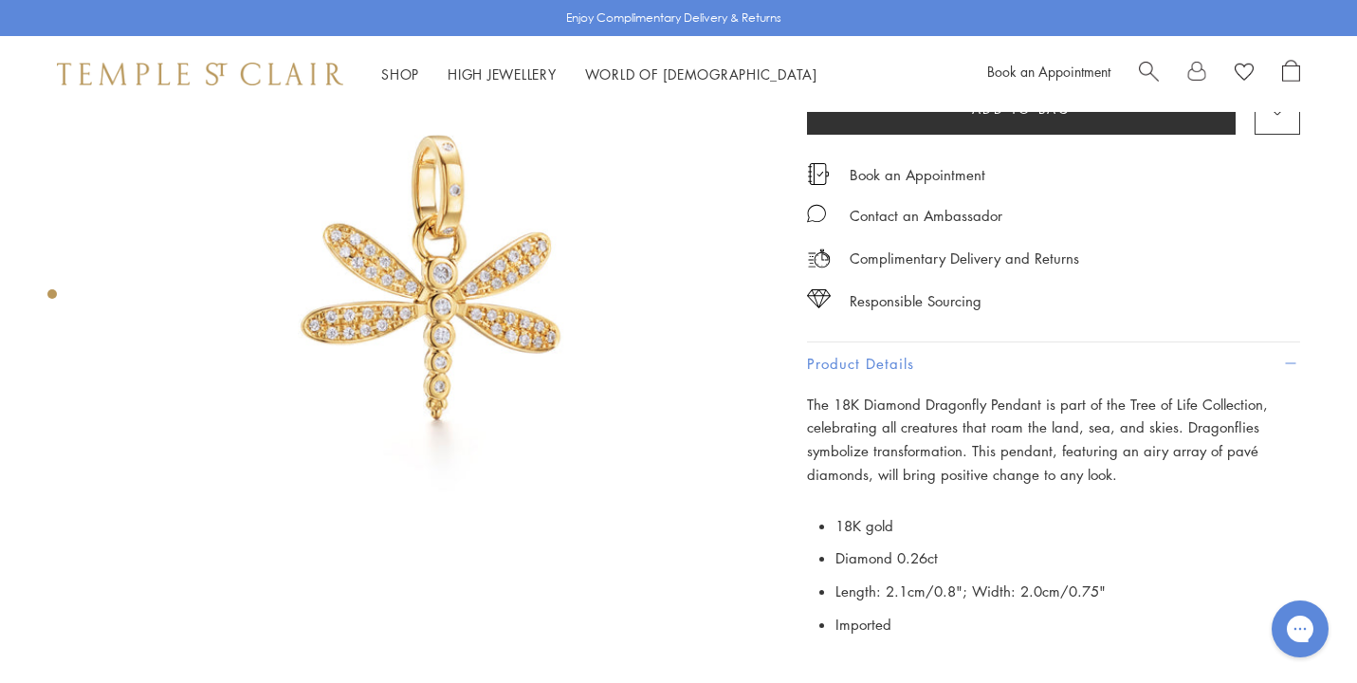
scroll to position [171, 0]
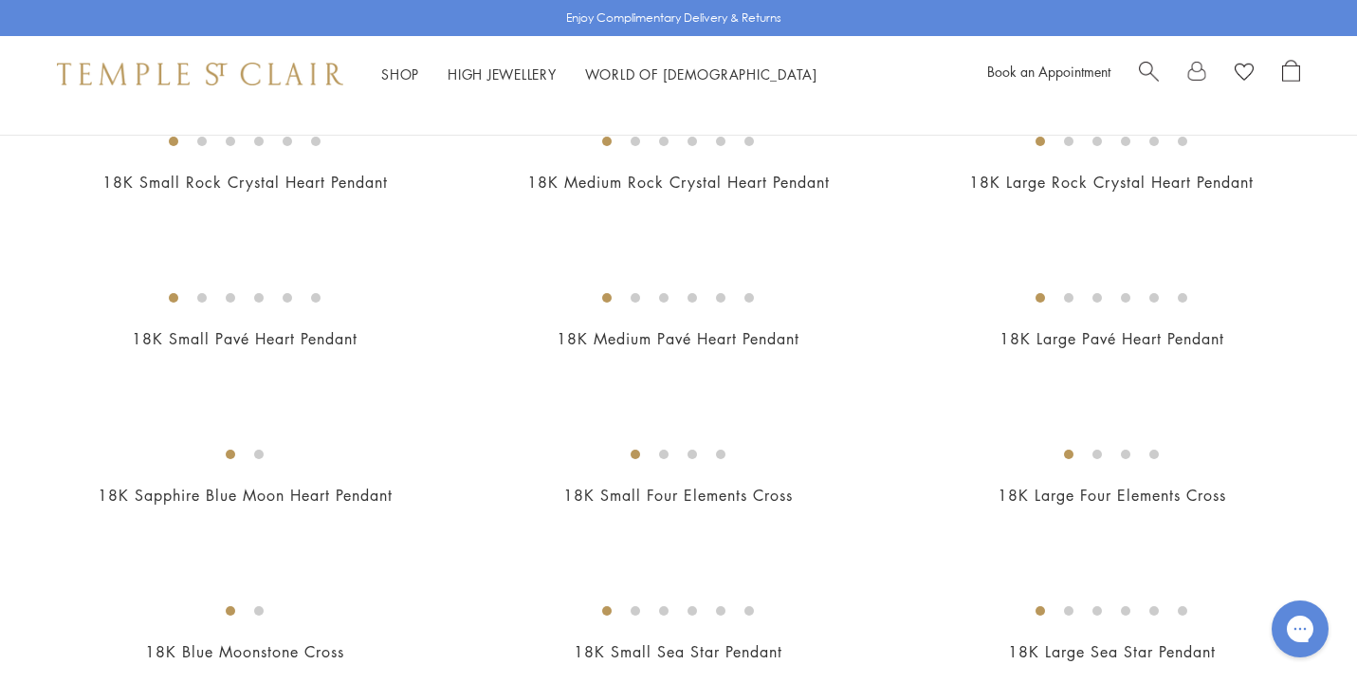
scroll to position [1794, 0]
click at [0, 0] on img at bounding box center [0, 0] width 0 height 0
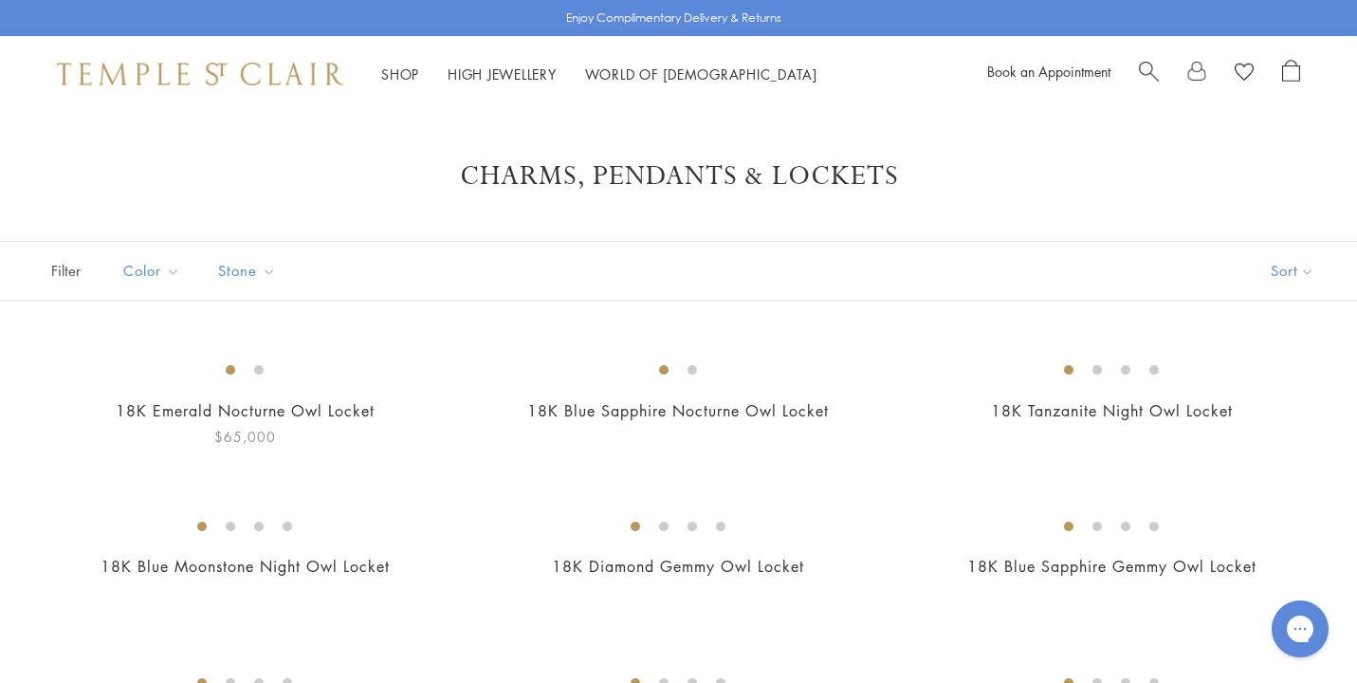
scroll to position [0, 0]
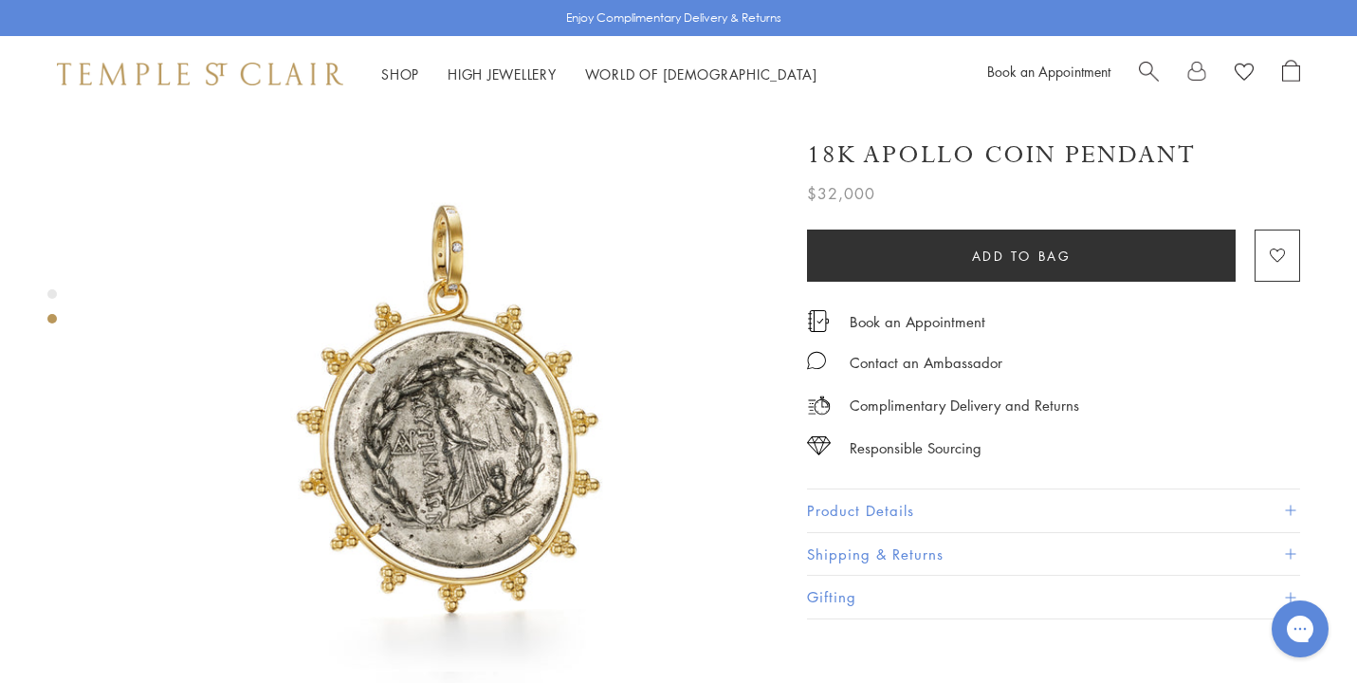
scroll to position [744, 0]
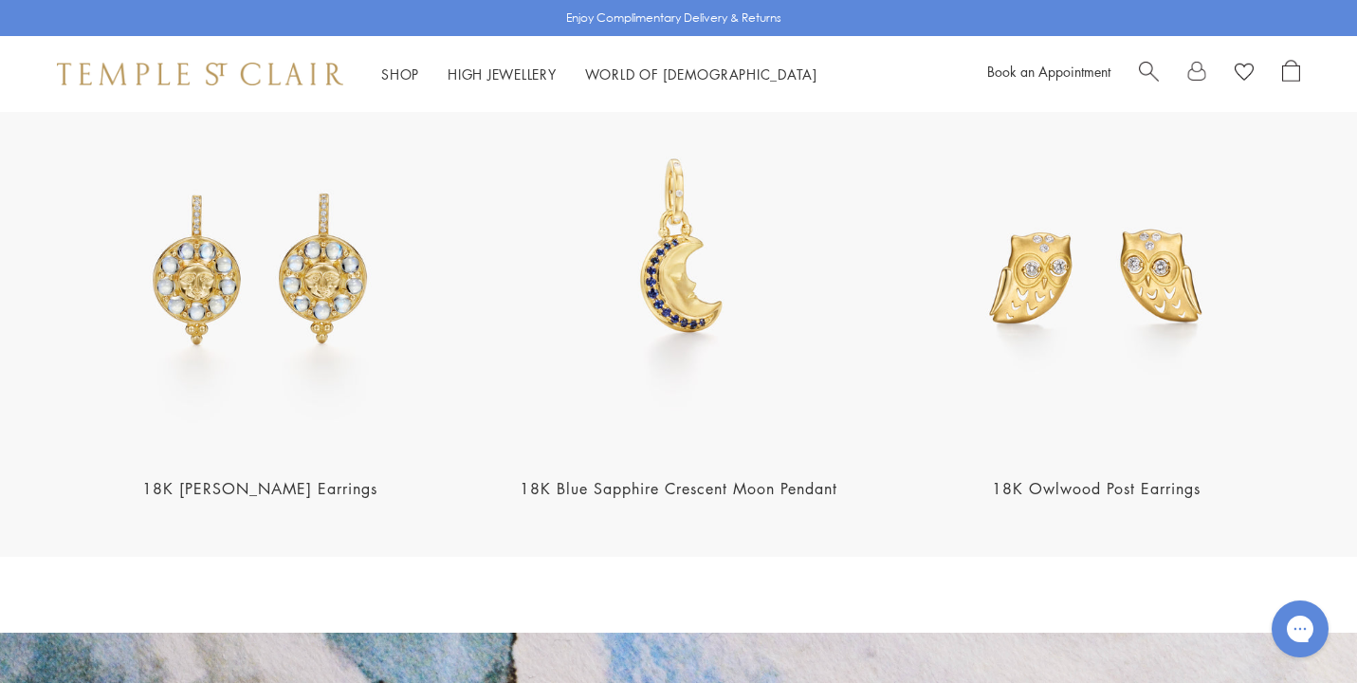
scroll to position [2502, 0]
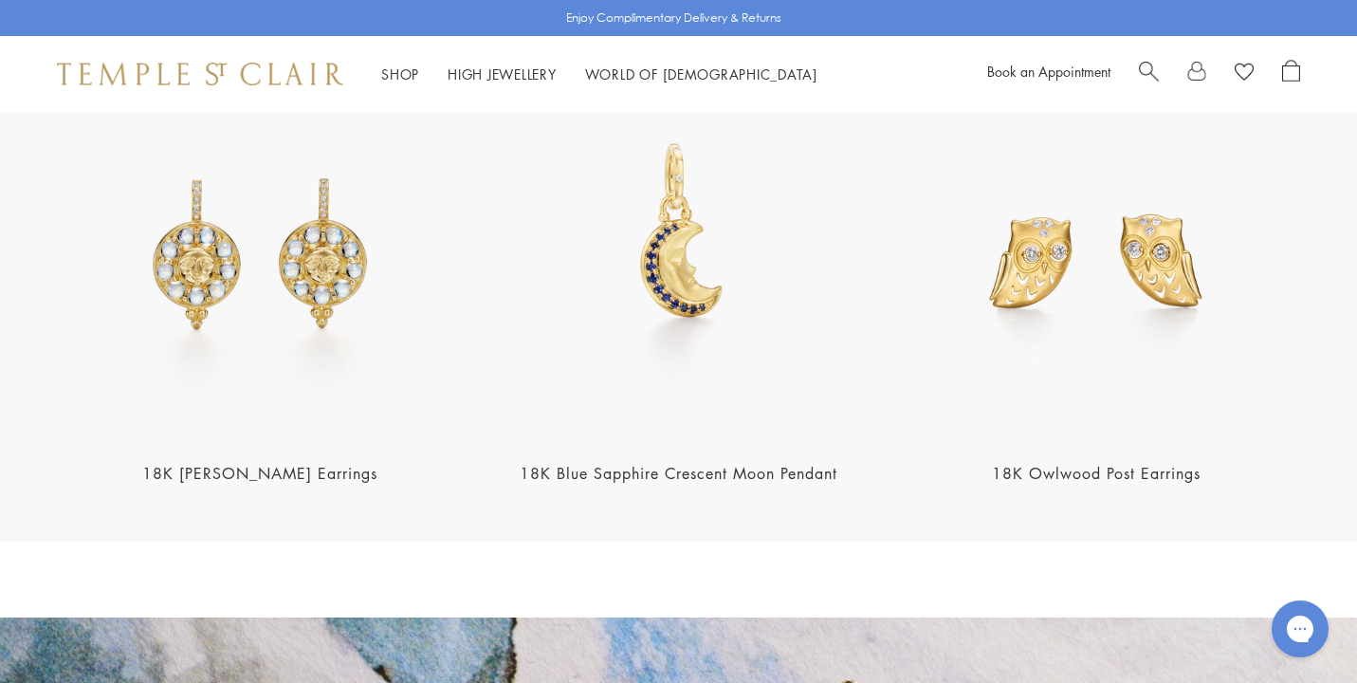
click at [1185, 255] on img at bounding box center [1096, 236] width 407 height 407
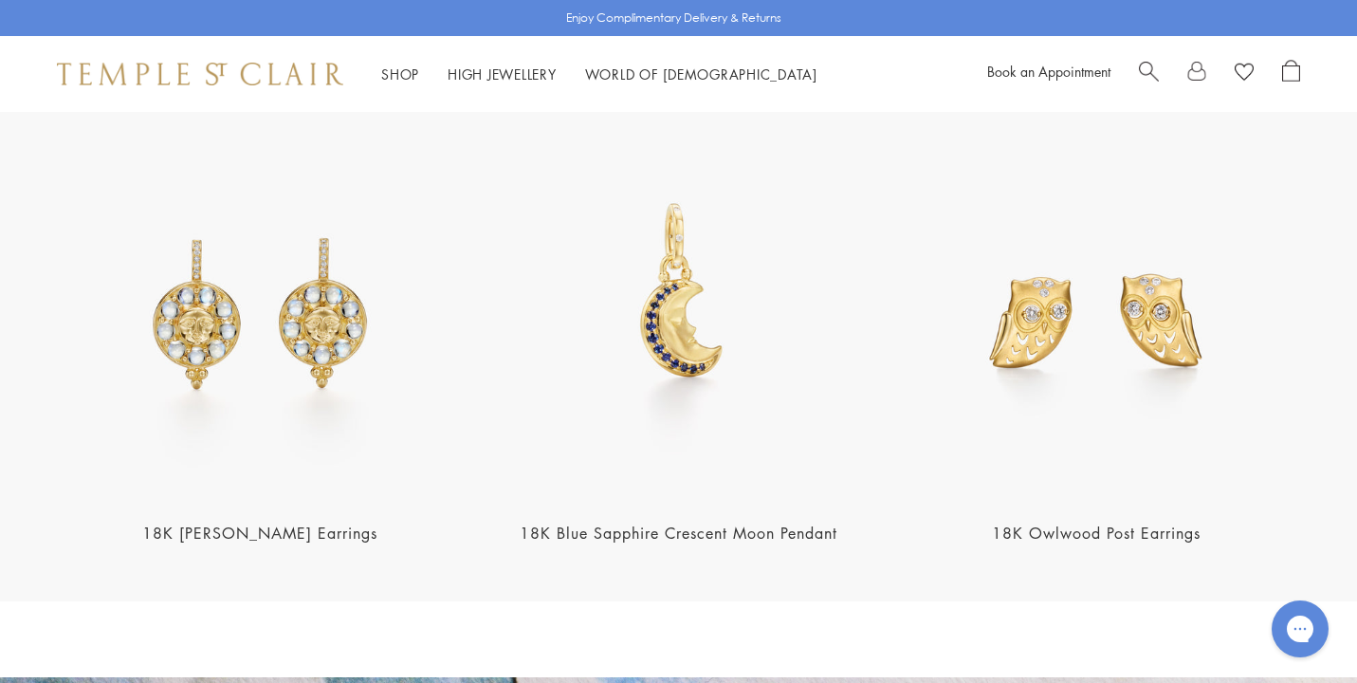
scroll to position [2435, 0]
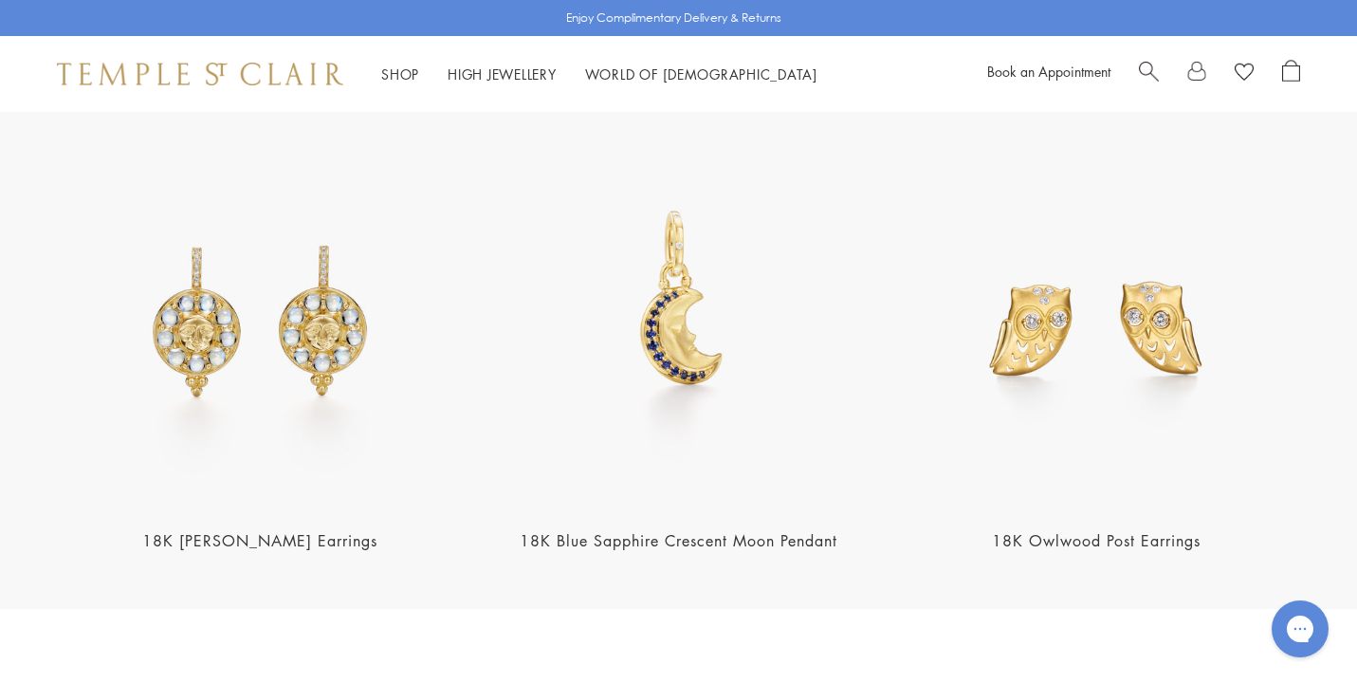
click at [317, 315] on img at bounding box center [260, 304] width 407 height 407
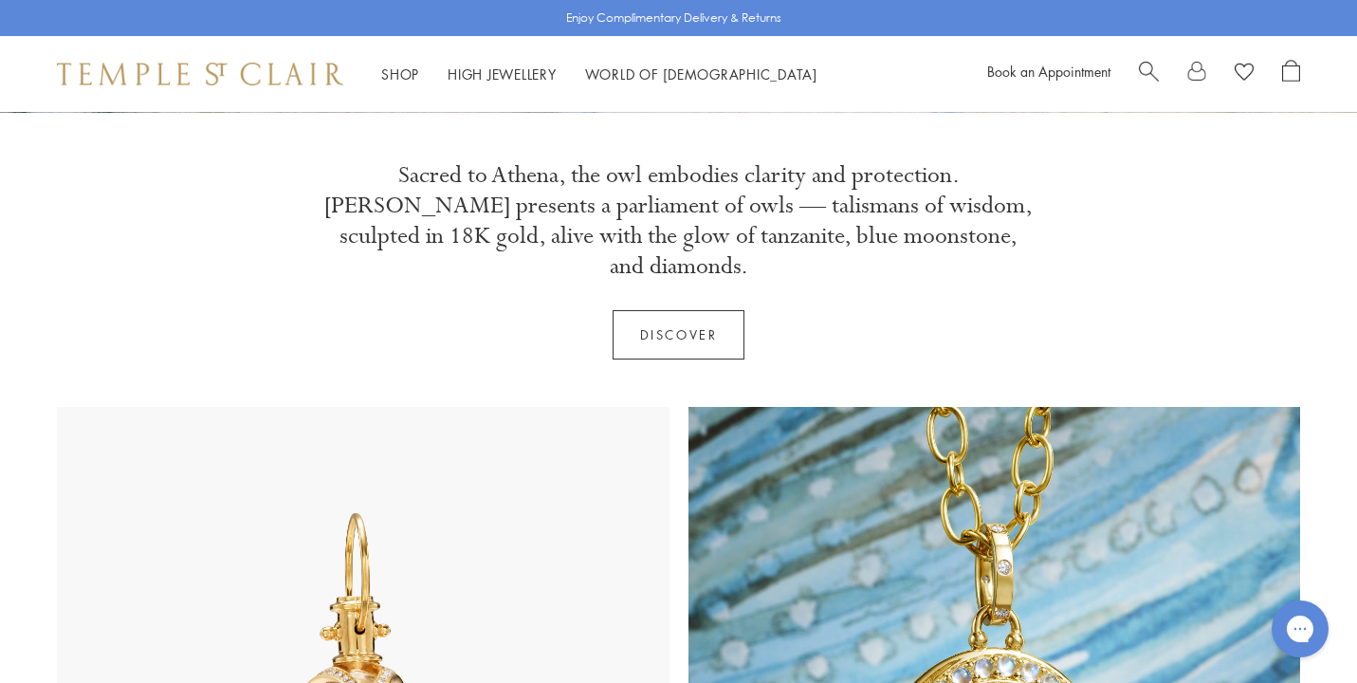
scroll to position [657, 0]
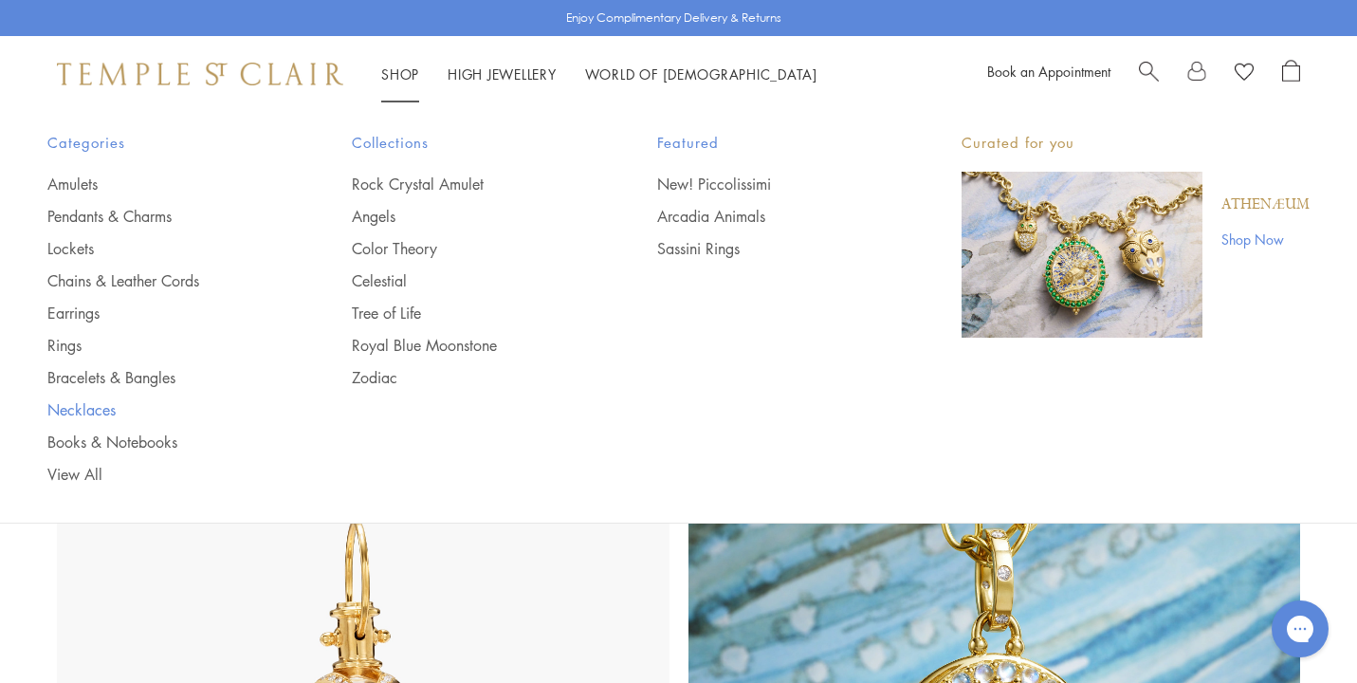
click at [90, 409] on link "Necklaces" at bounding box center [161, 409] width 229 height 21
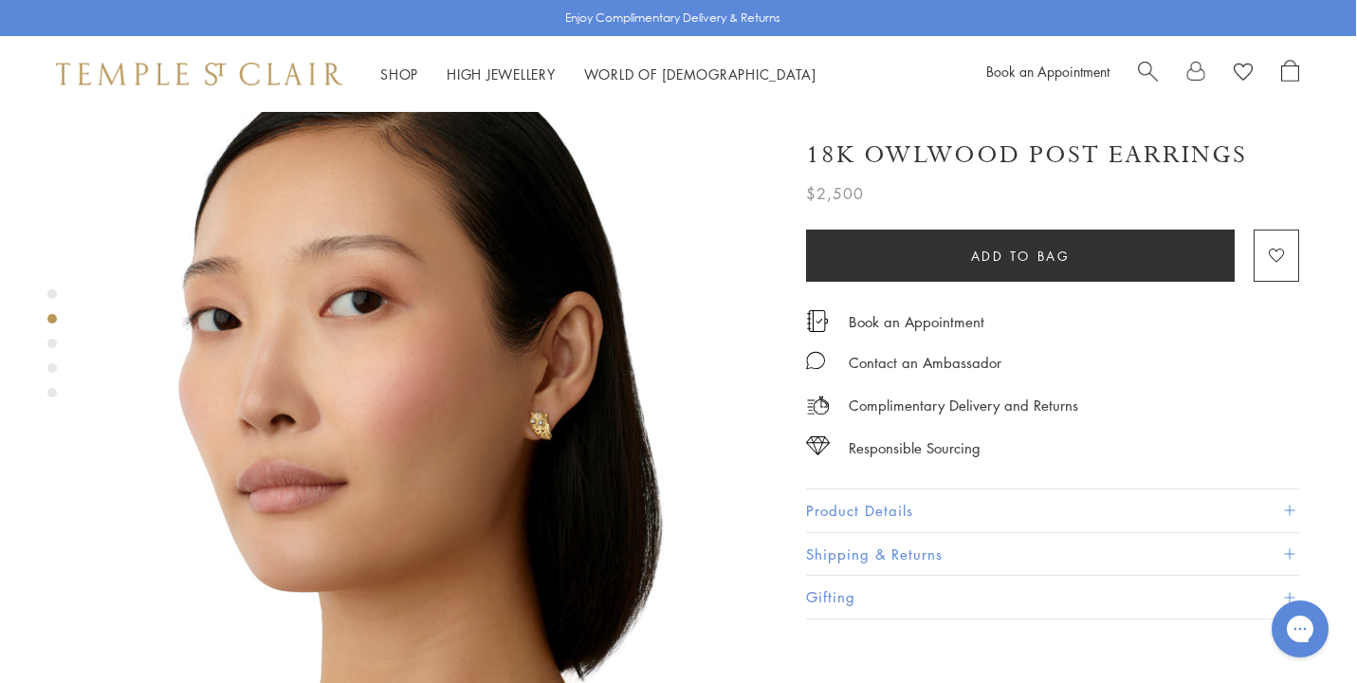
scroll to position [756, 1]
click at [543, 365] on img at bounding box center [436, 410] width 684 height 684
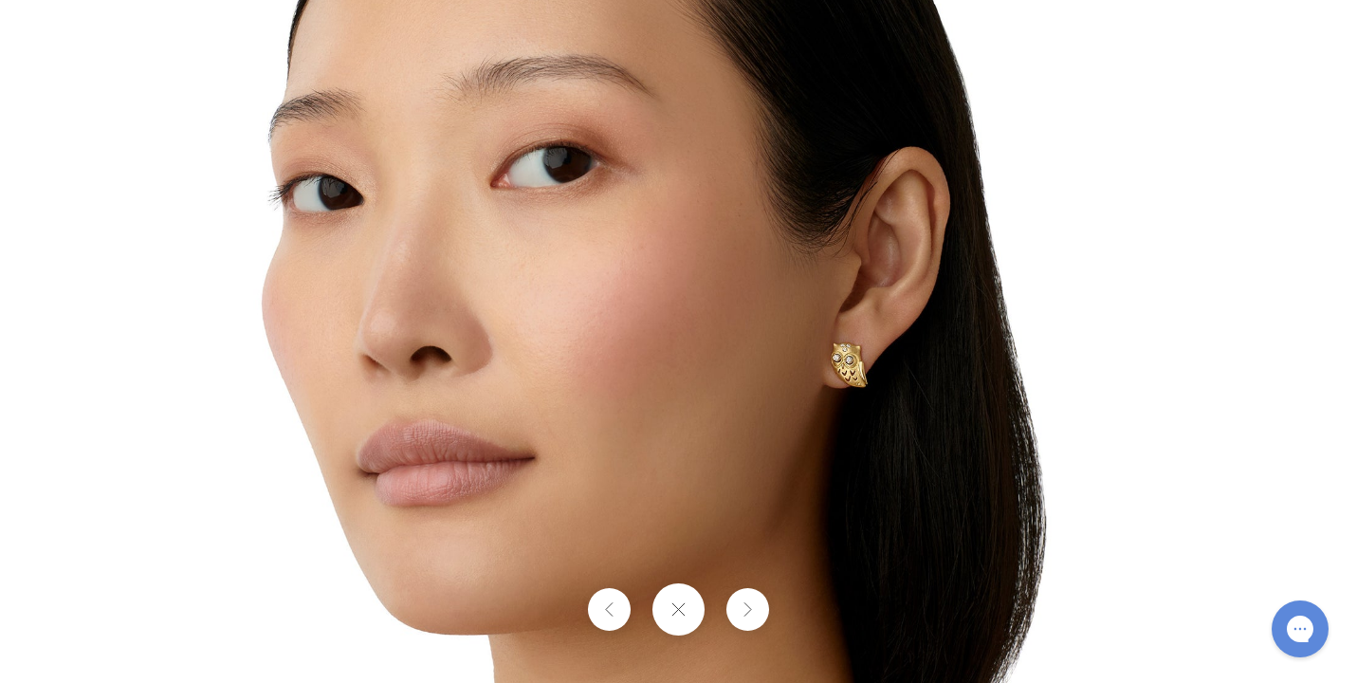
click at [807, 384] on img at bounding box center [678, 341] width 1109 height 1109
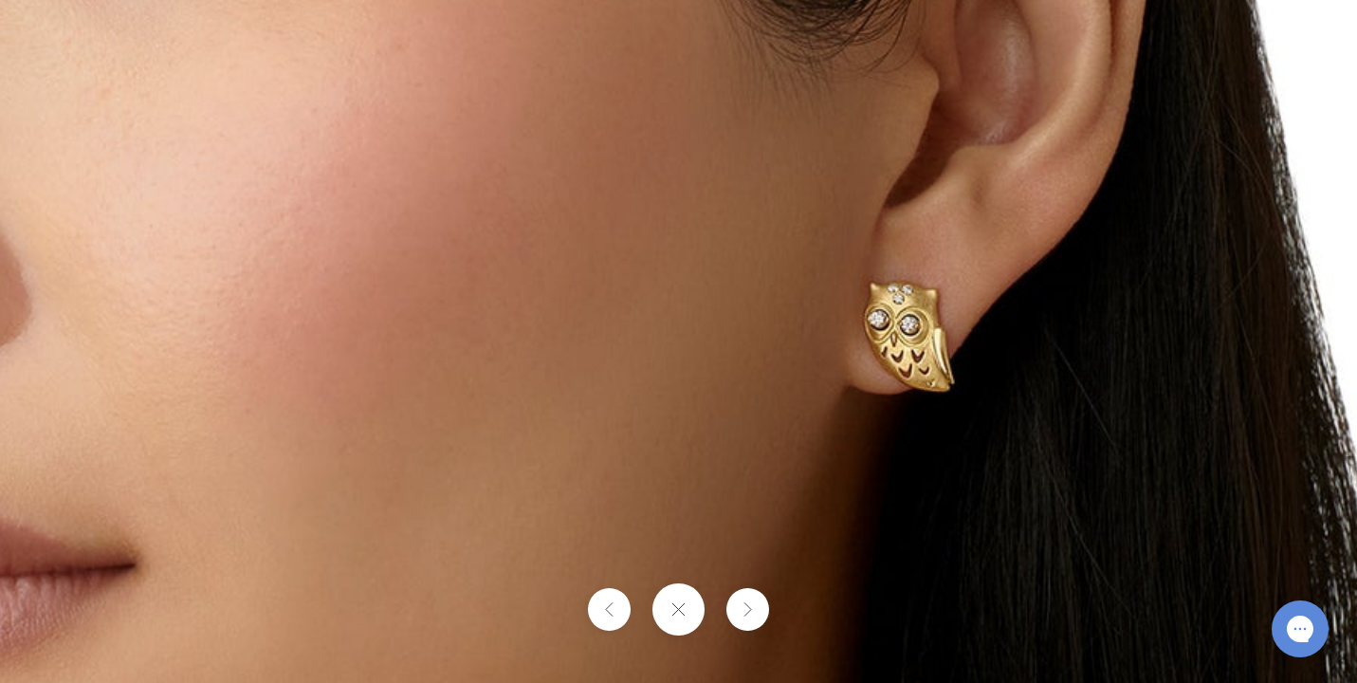
click at [678, 611] on button at bounding box center [678, 609] width 52 height 52
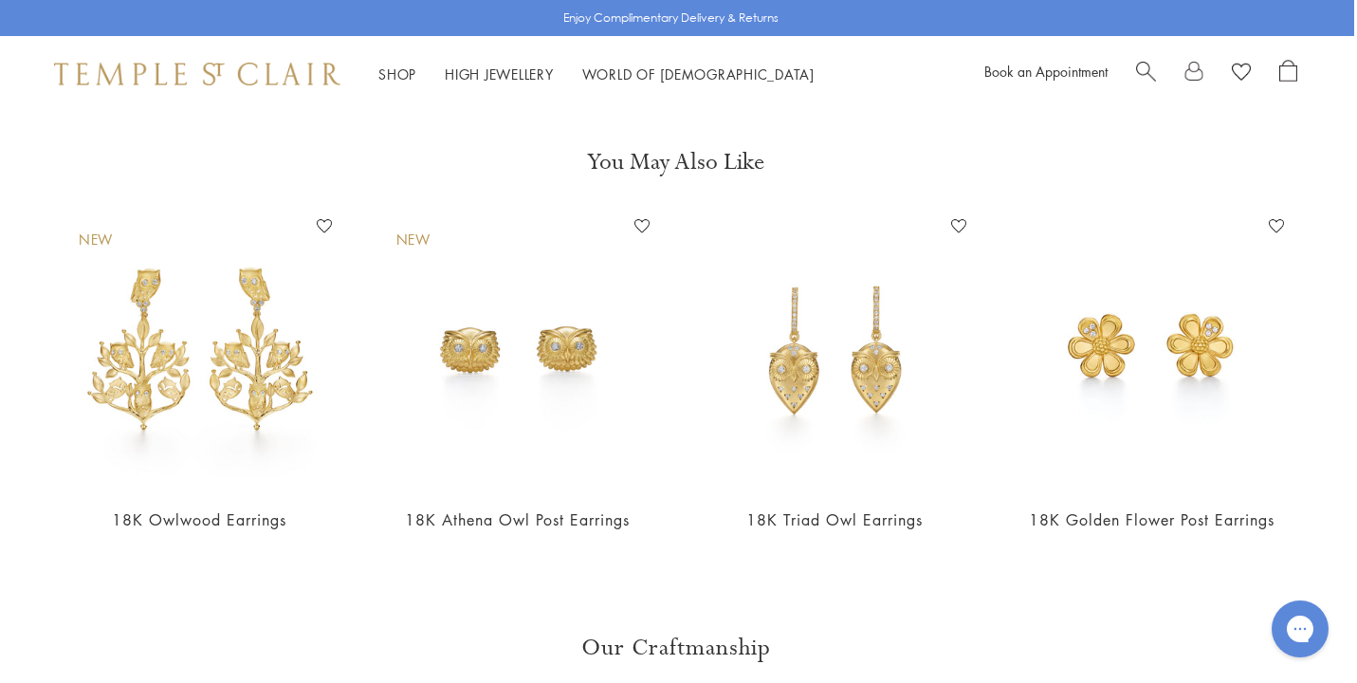
scroll to position [3565, 3]
click at [883, 257] on img at bounding box center [835, 350] width 280 height 280
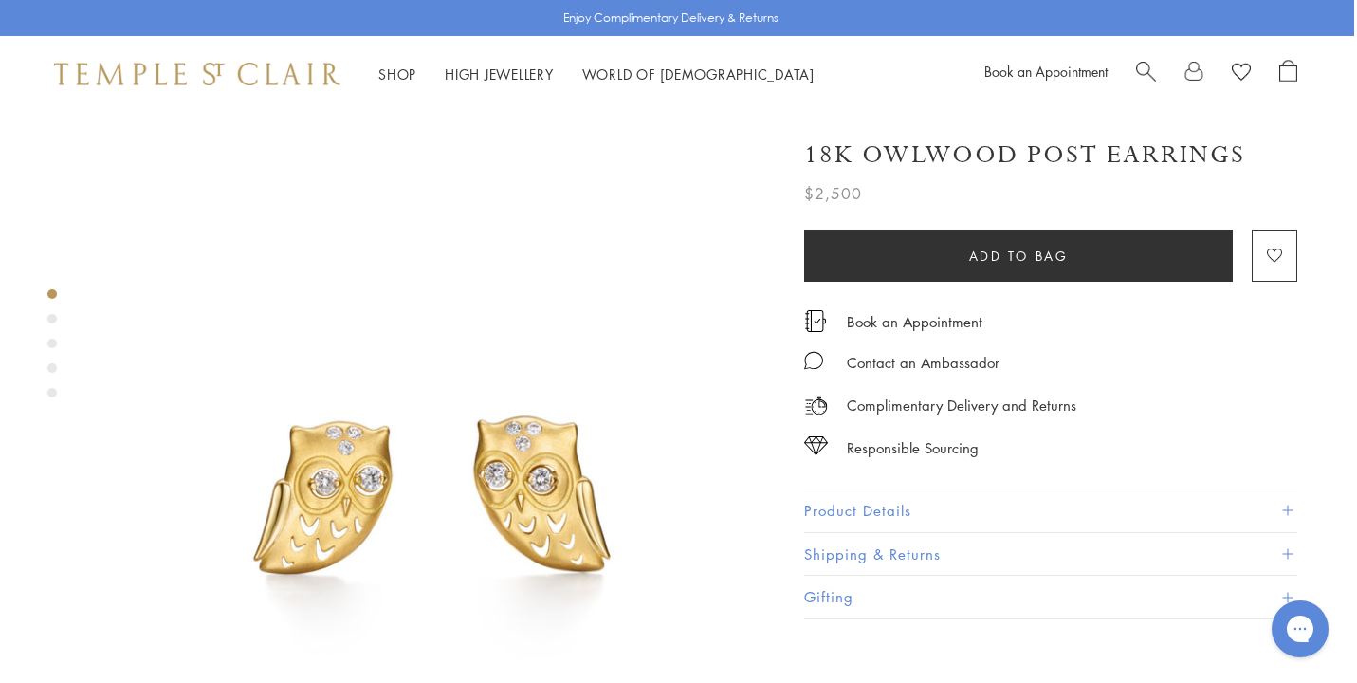
scroll to position [0, 3]
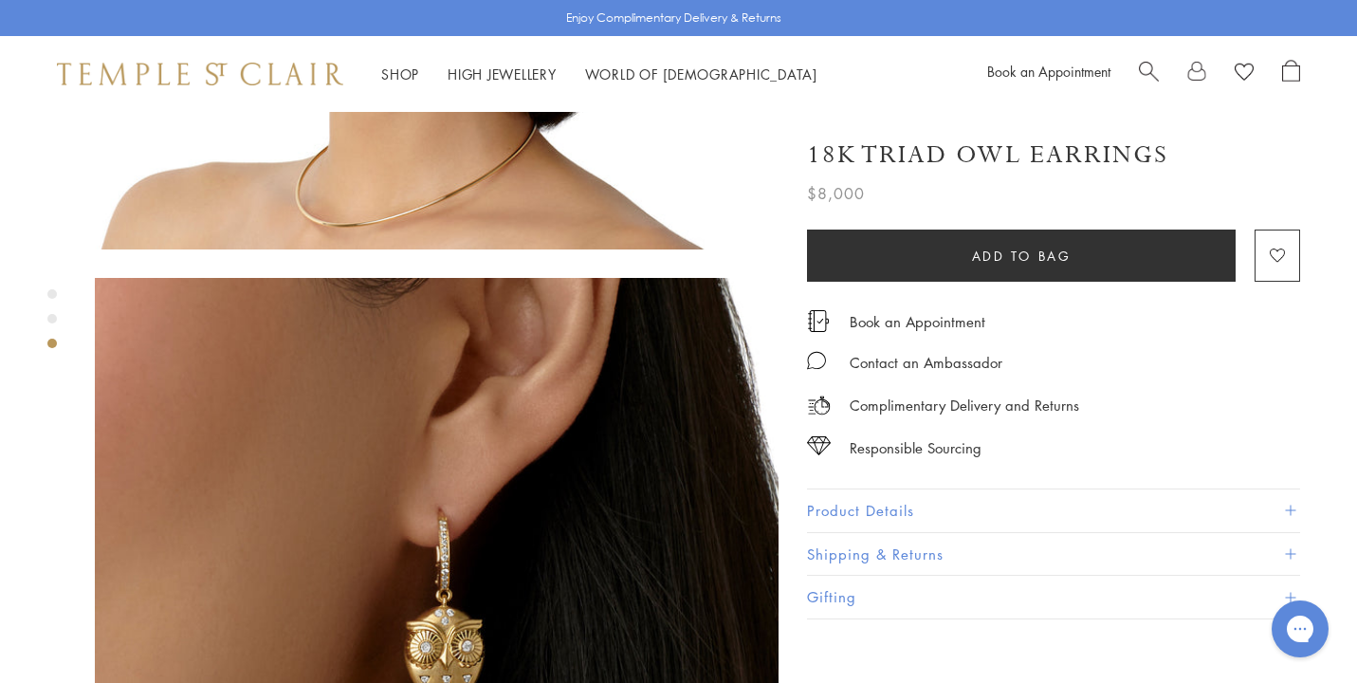
scroll to position [1321, 0]
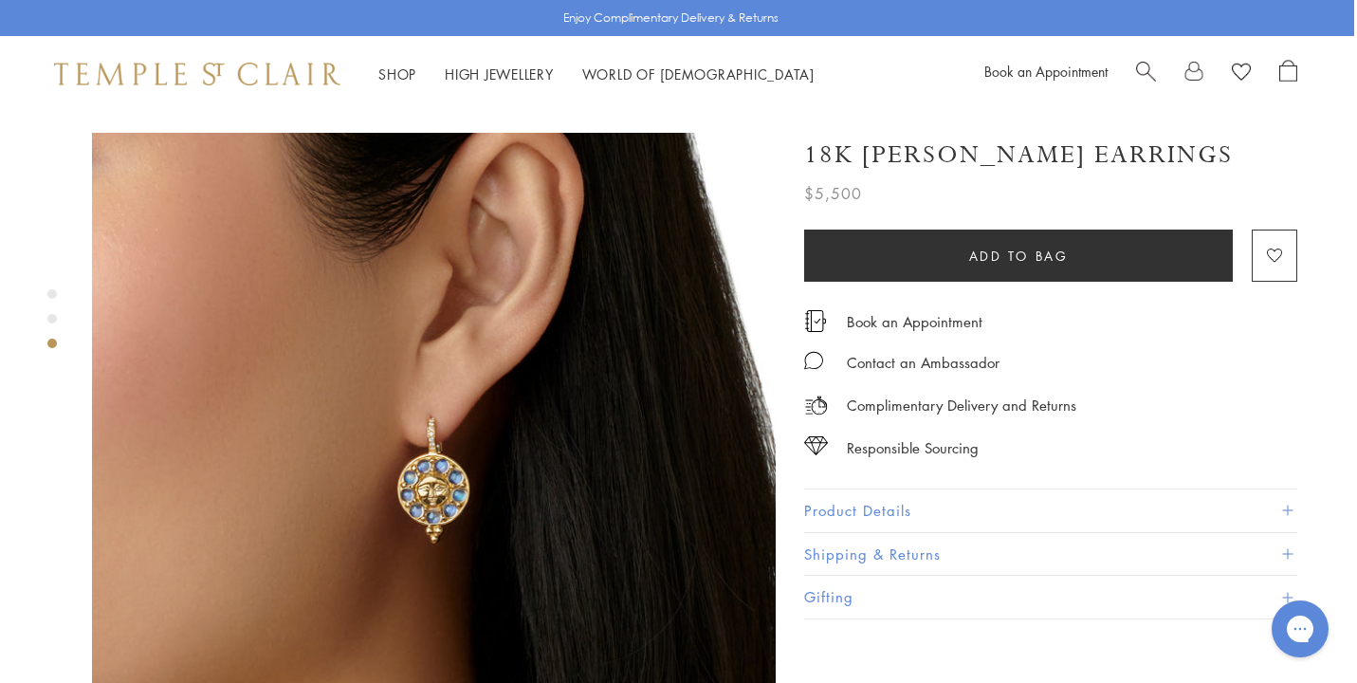
scroll to position [1404, 3]
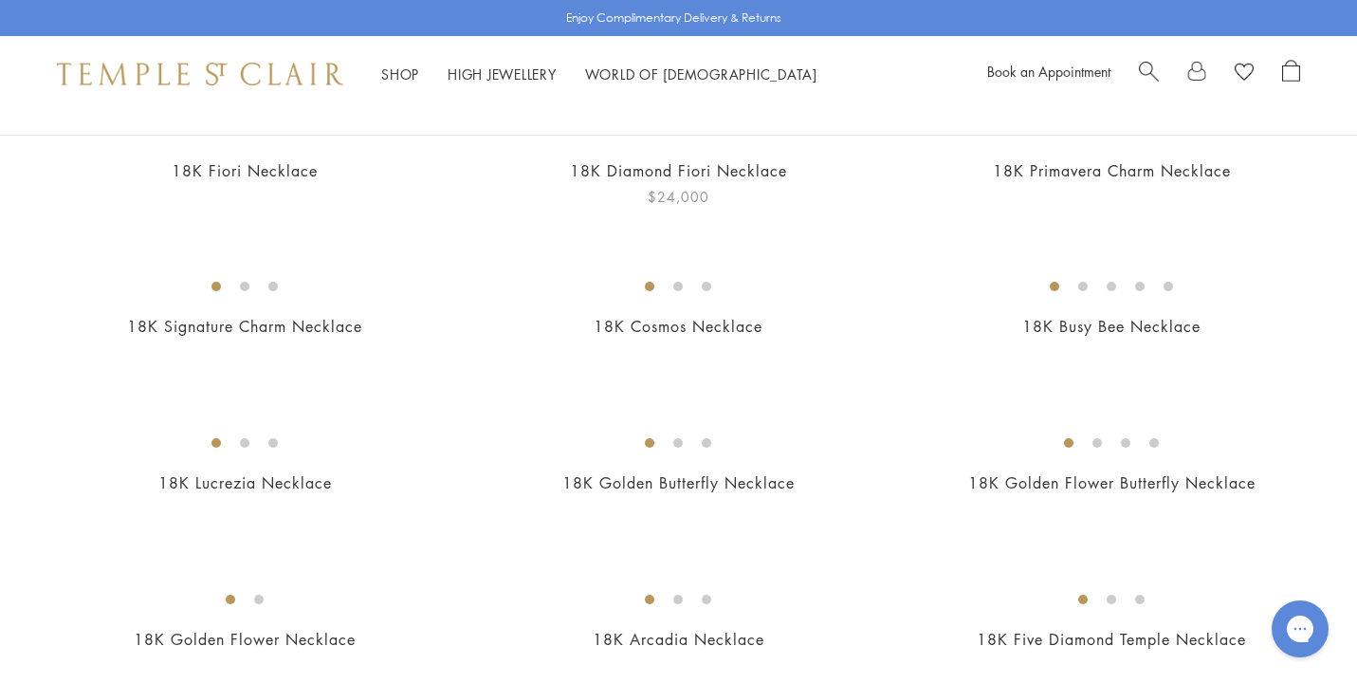
scroll to position [239, 0]
click at [0, 0] on img at bounding box center [0, 0] width 0 height 0
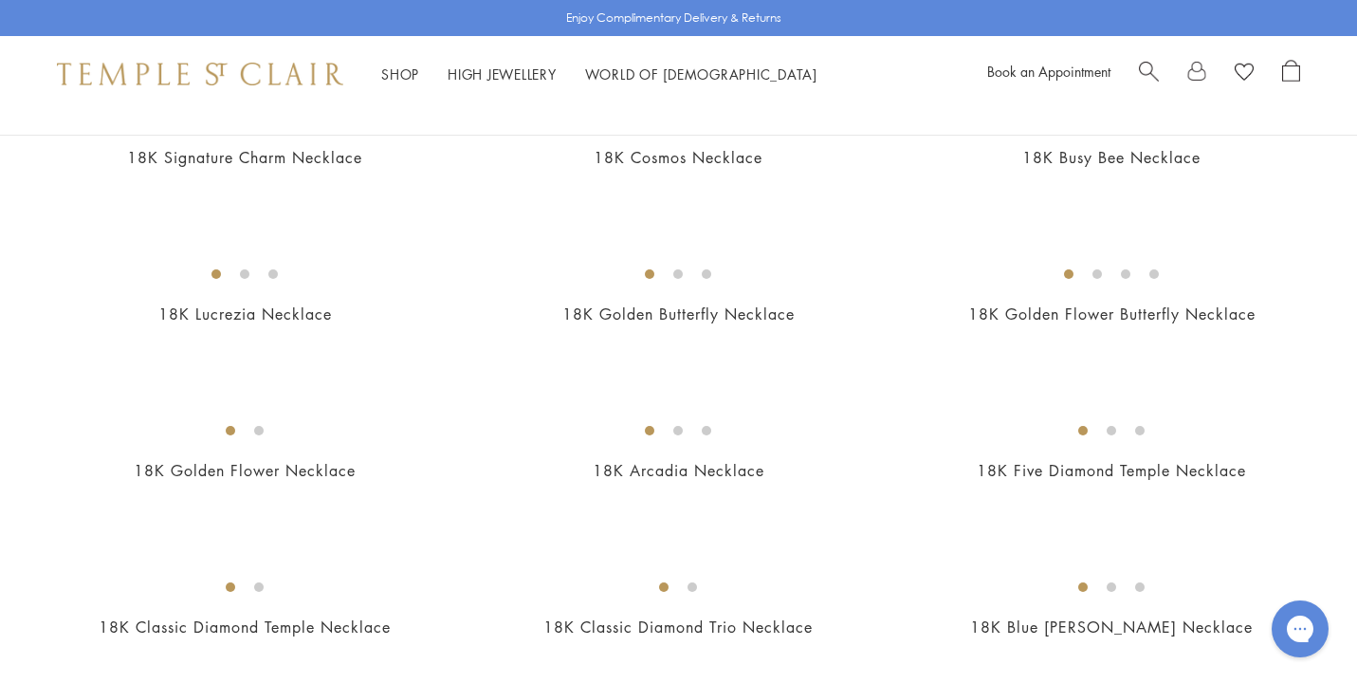
scroll to position [396, 0]
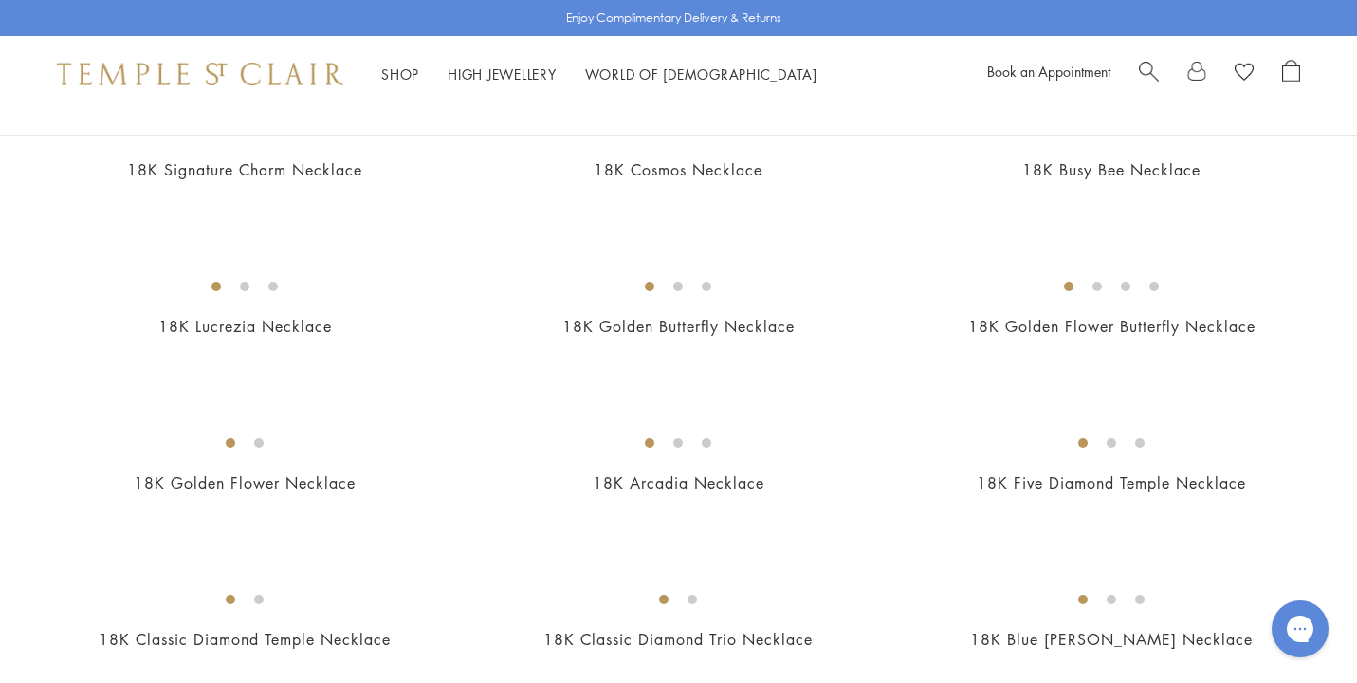
click at [0, 0] on img at bounding box center [0, 0] width 0 height 0
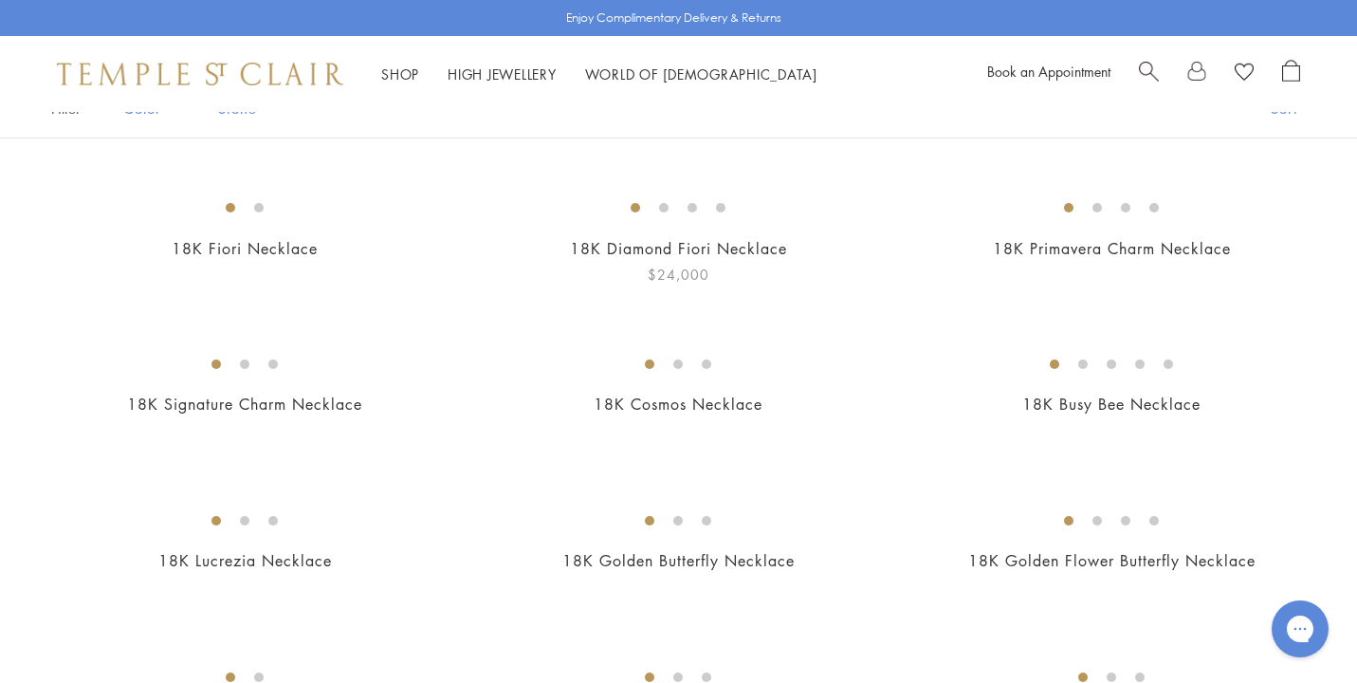
scroll to position [260, 0]
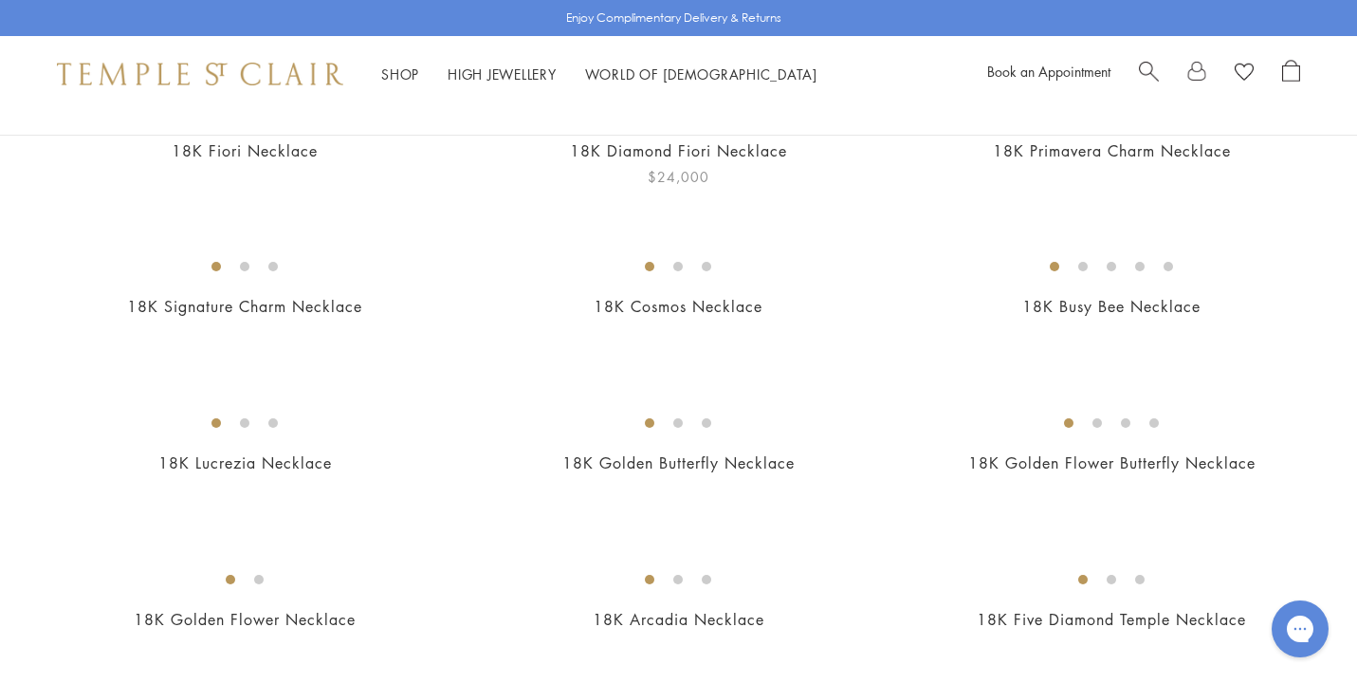
click at [0, 0] on img at bounding box center [0, 0] width 0 height 0
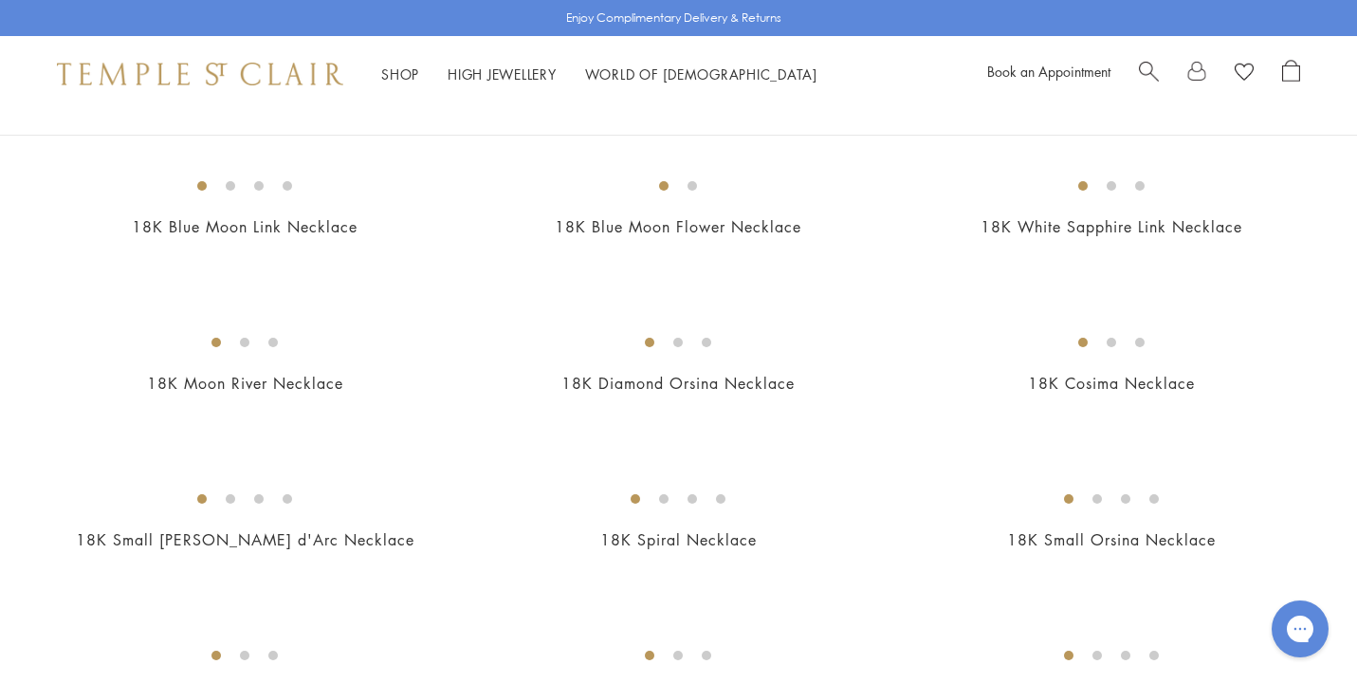
scroll to position [1751, 0]
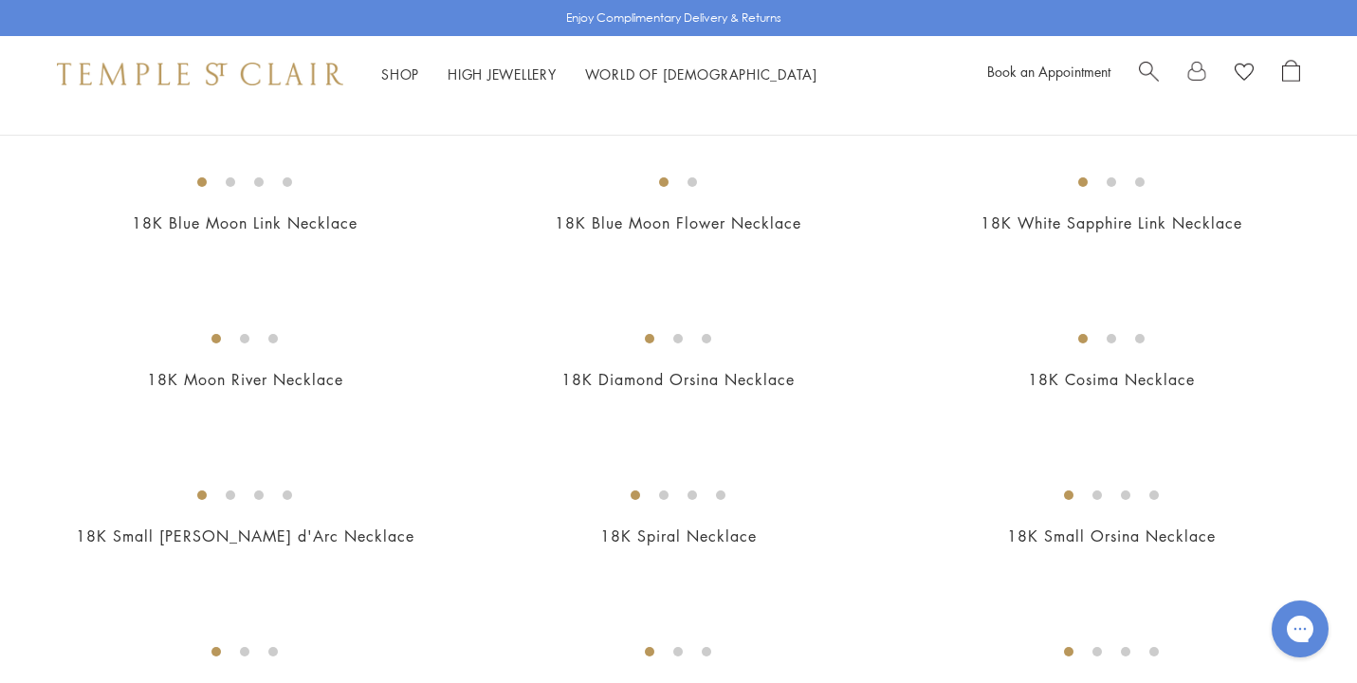
click at [0, 0] on img at bounding box center [0, 0] width 0 height 0
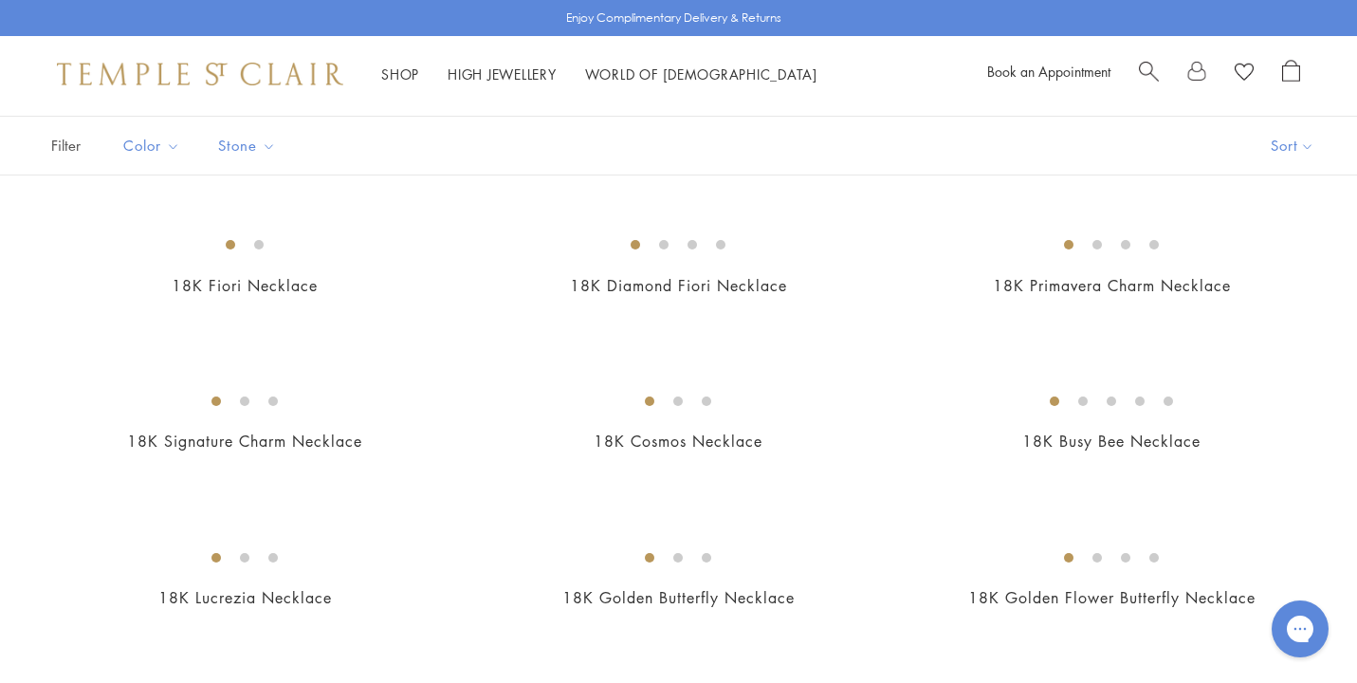
scroll to position [121, 0]
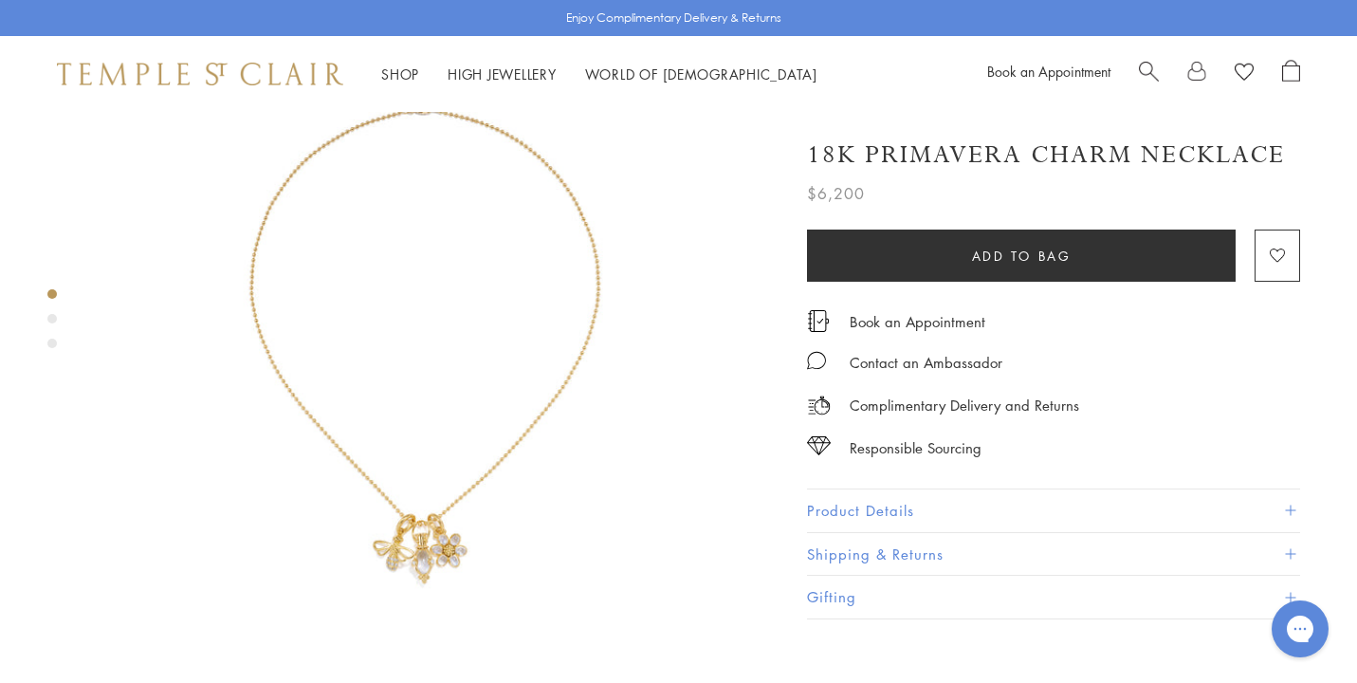
scroll to position [120, 1]
click at [426, 503] on img at bounding box center [436, 333] width 684 height 684
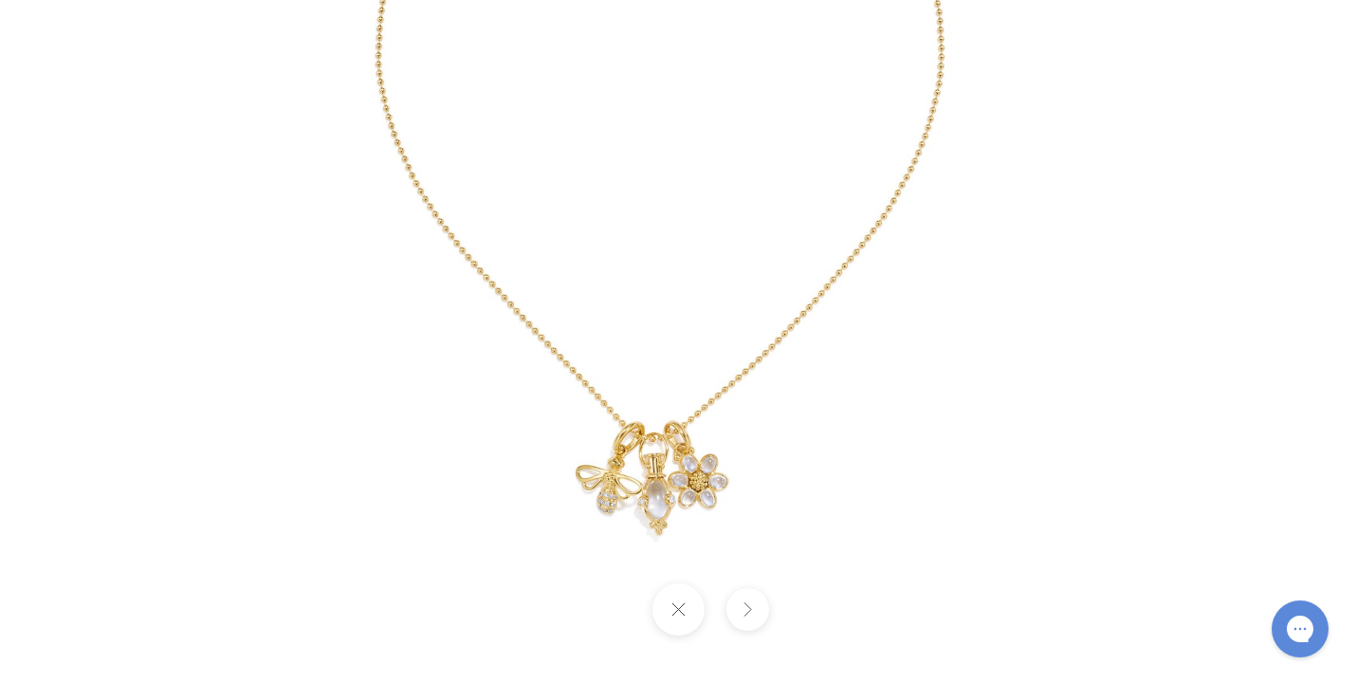
click at [703, 483] on img at bounding box center [678, 133] width 1109 height 1109
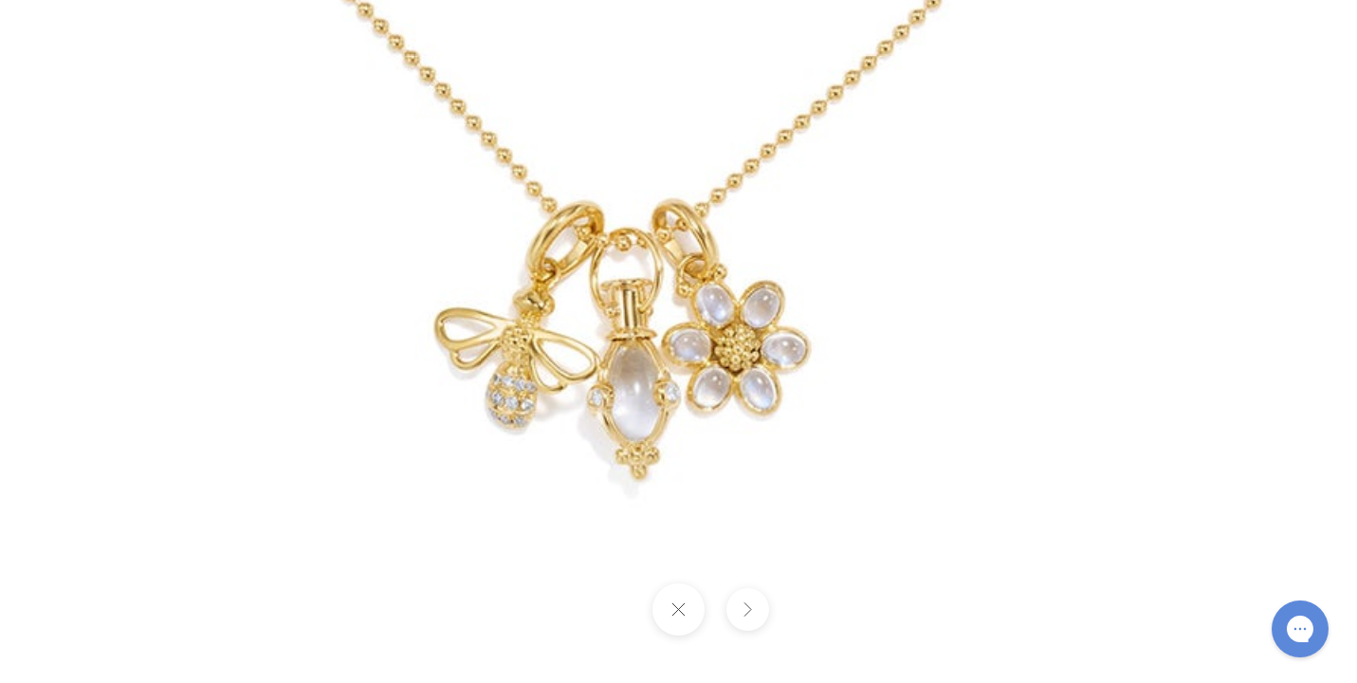
click at [679, 607] on button at bounding box center [678, 609] width 52 height 52
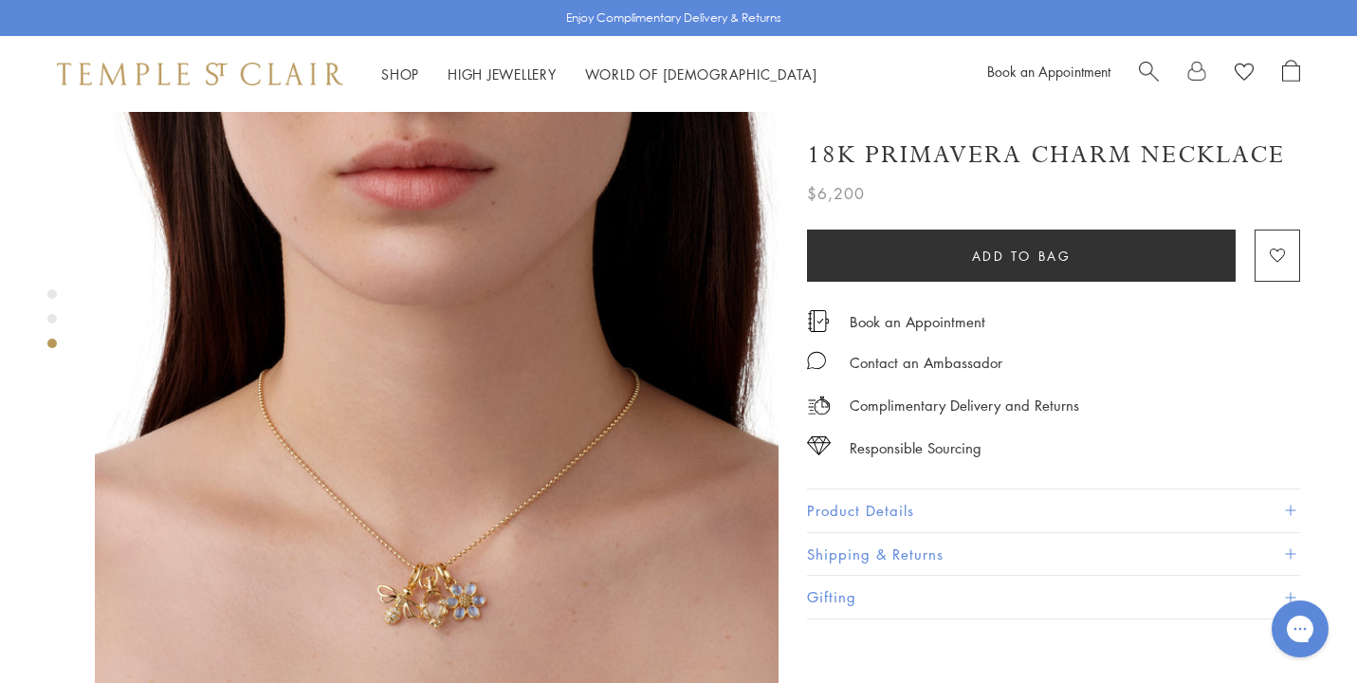
scroll to position [1543, 0]
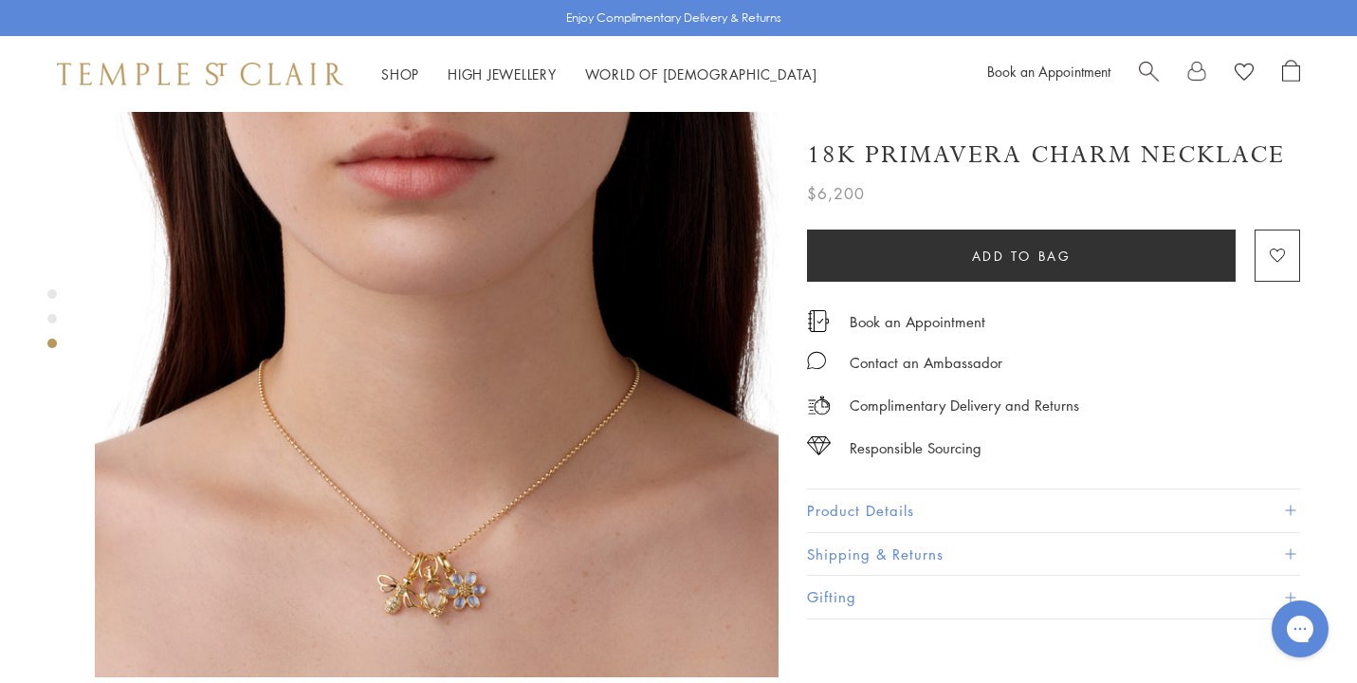
click at [441, 486] on img at bounding box center [437, 335] width 684 height 684
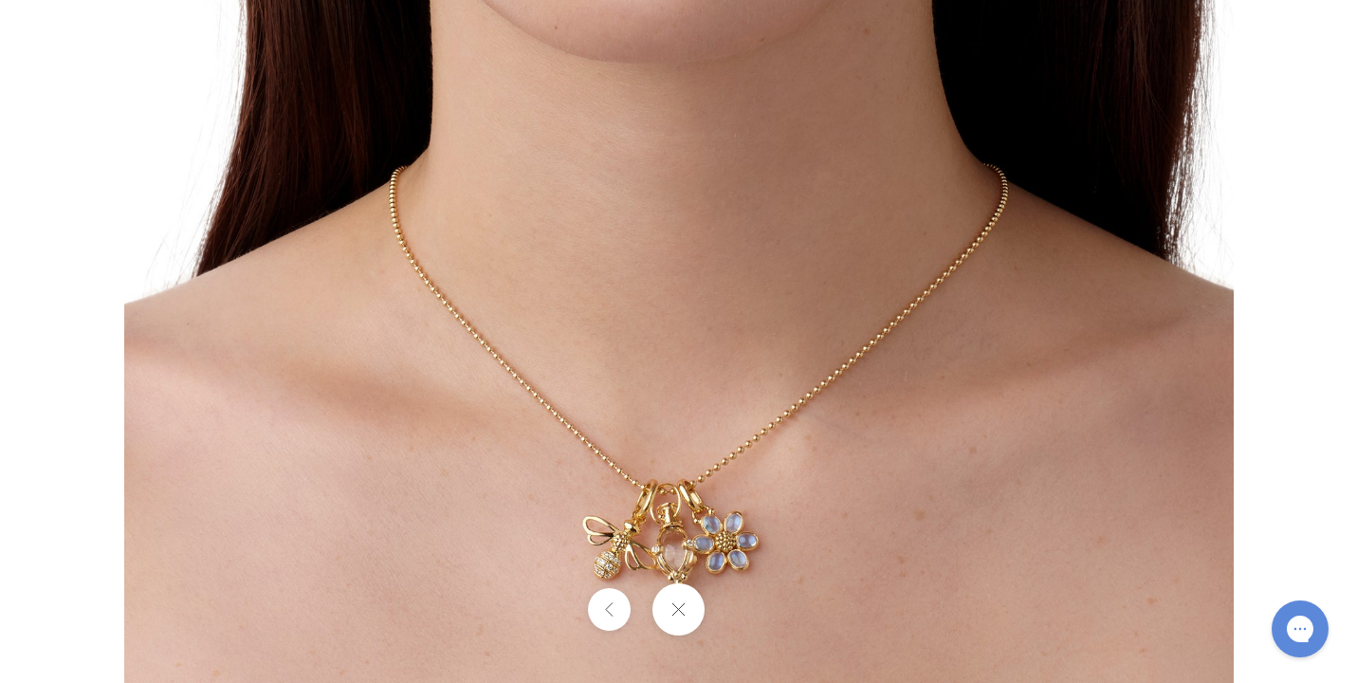
click at [702, 540] on img at bounding box center [678, 127] width 1109 height 1109
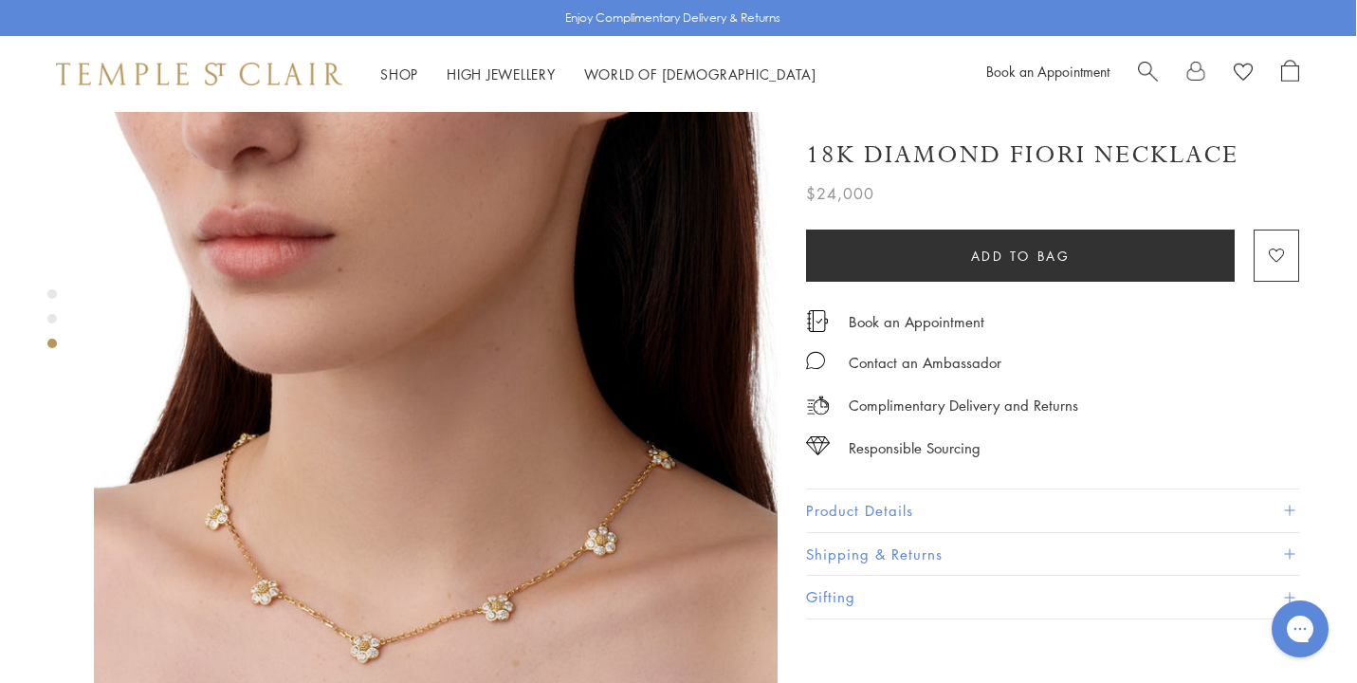
scroll to position [1475, 1]
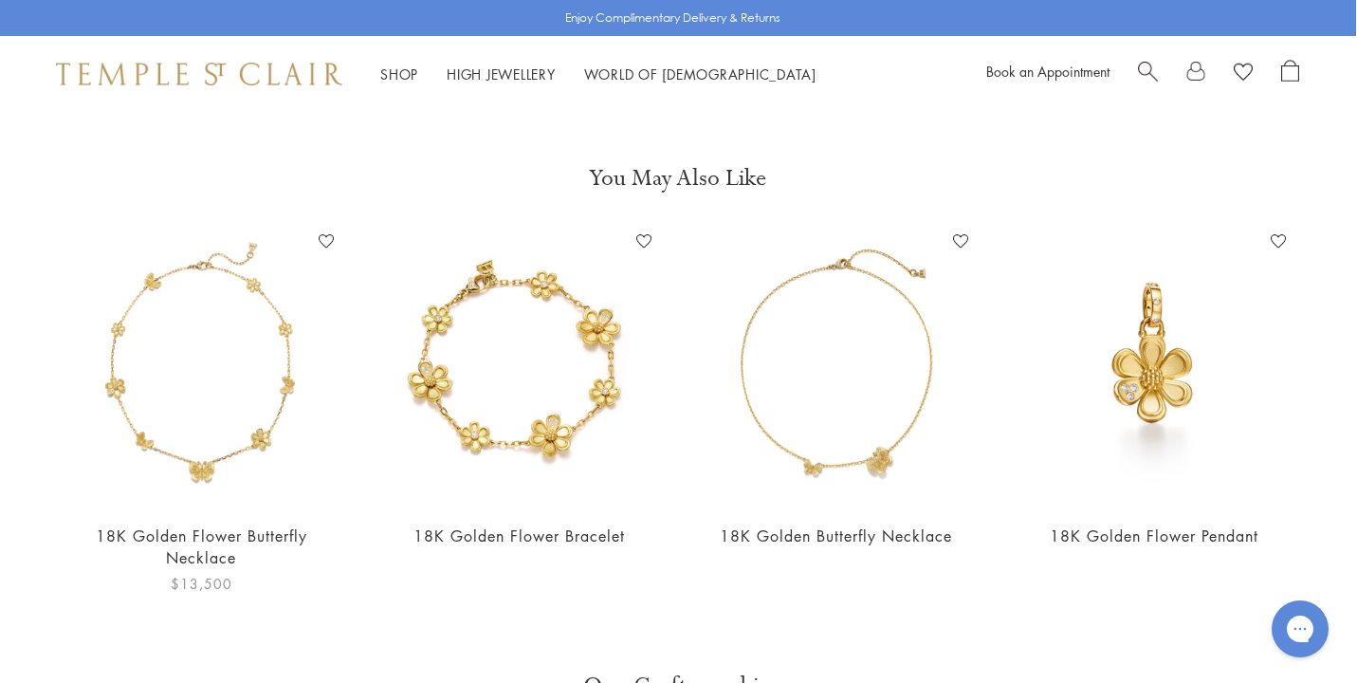
scroll to position [701, 4]
